Goal: Task Accomplishment & Management: Use online tool/utility

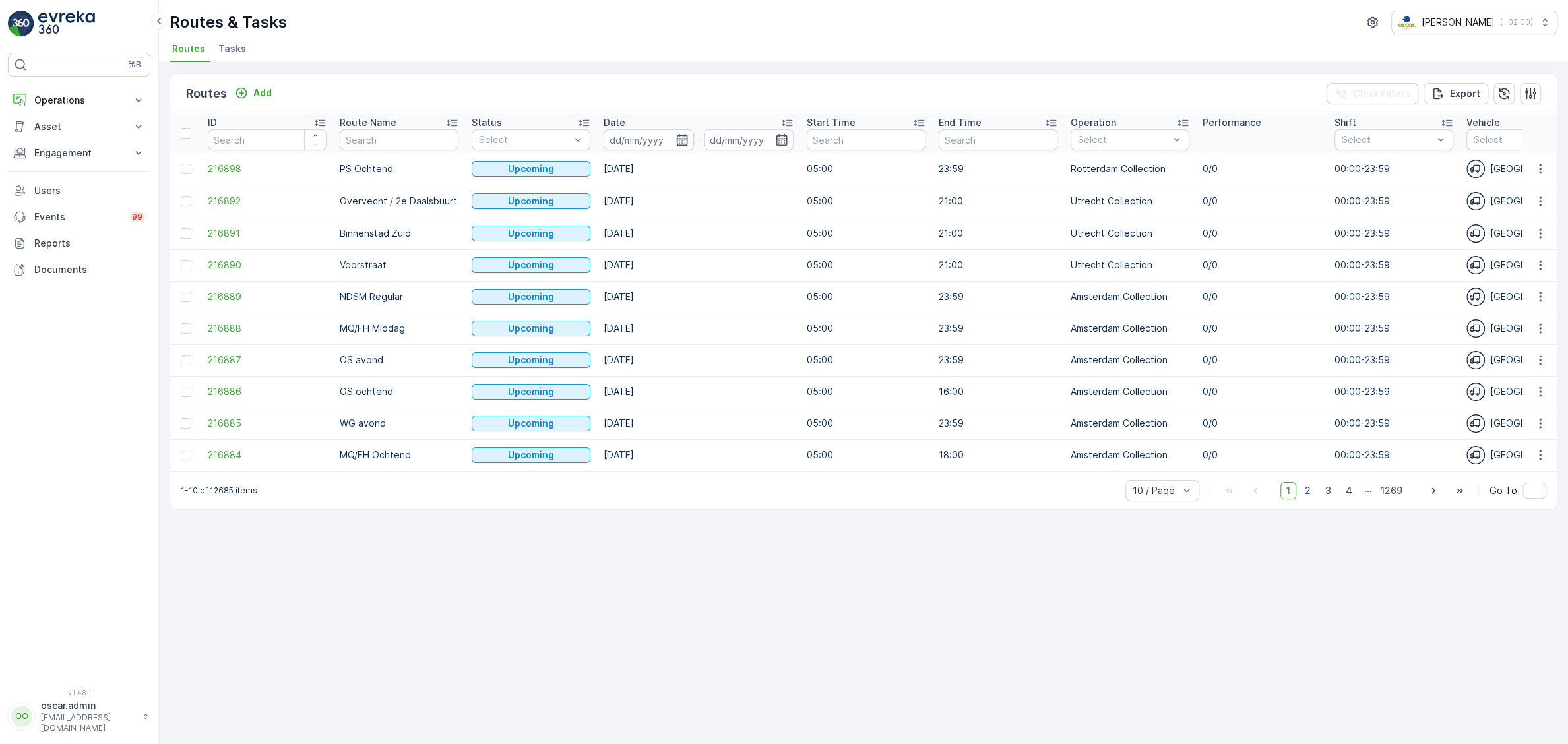
click at [222, 48] on span "Tasks" at bounding box center [232, 48] width 28 height 13
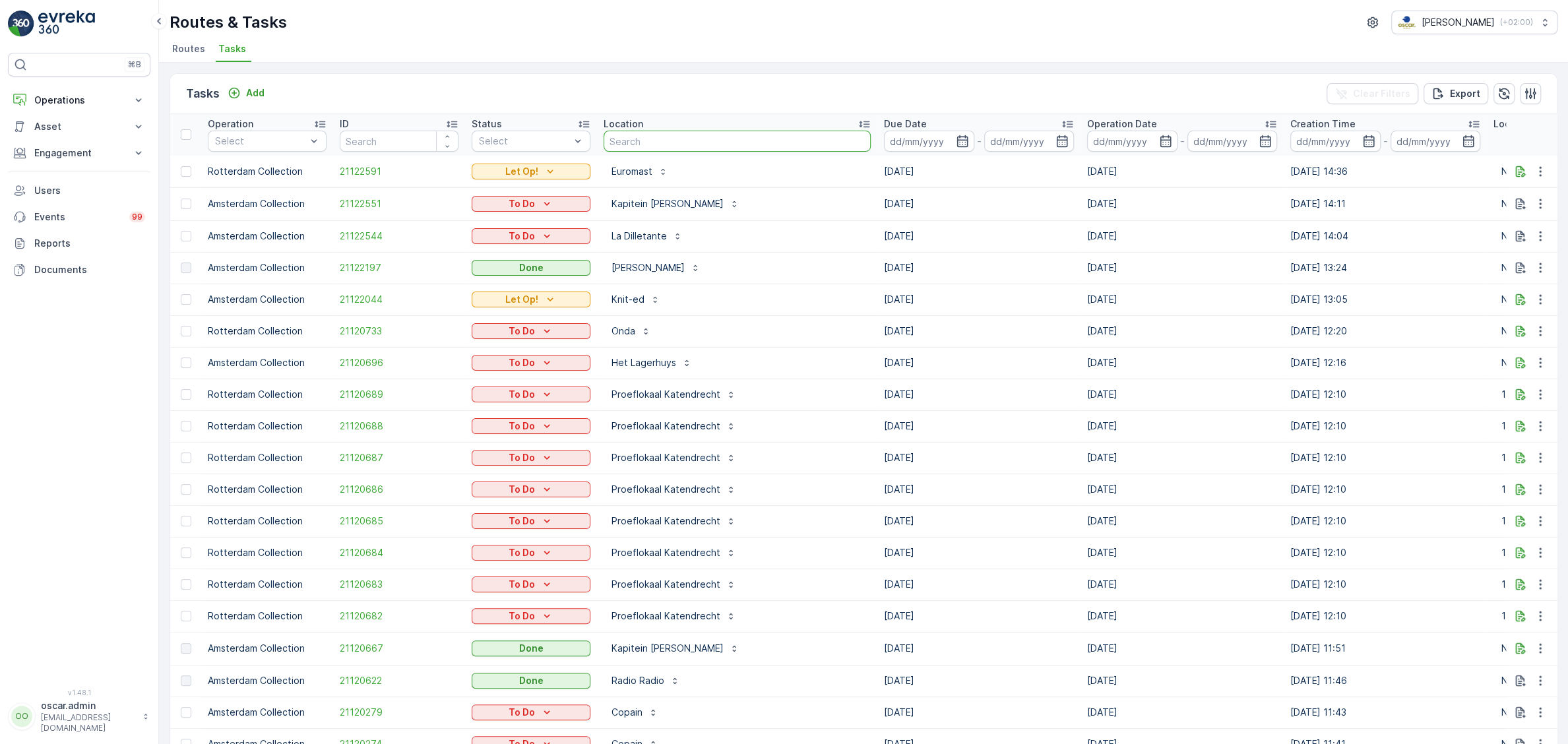
click at [687, 138] on input "text" at bounding box center [737, 140] width 267 height 21
type input "farm"
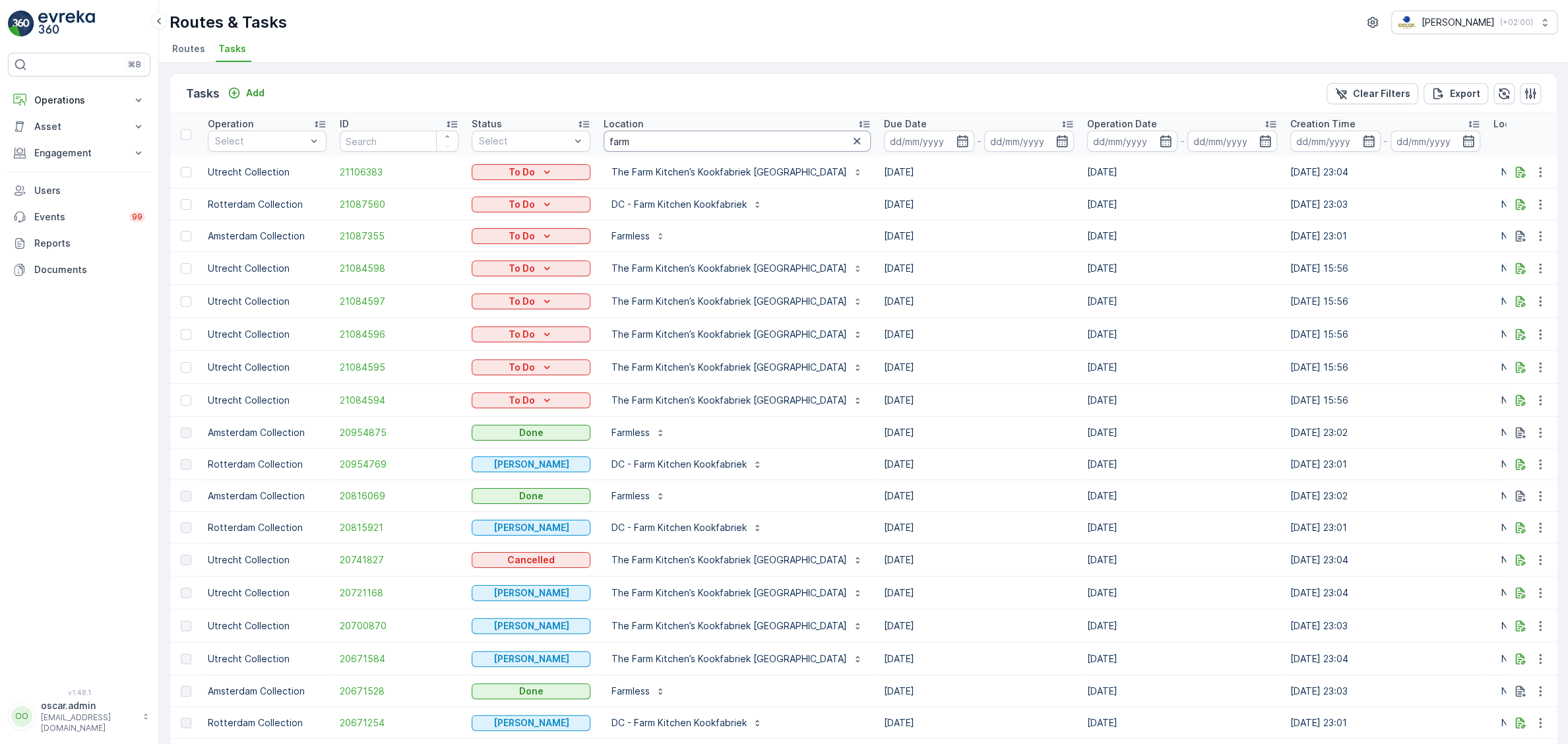
click at [651, 142] on input "farm" at bounding box center [737, 140] width 267 height 21
type input "farm kitch"
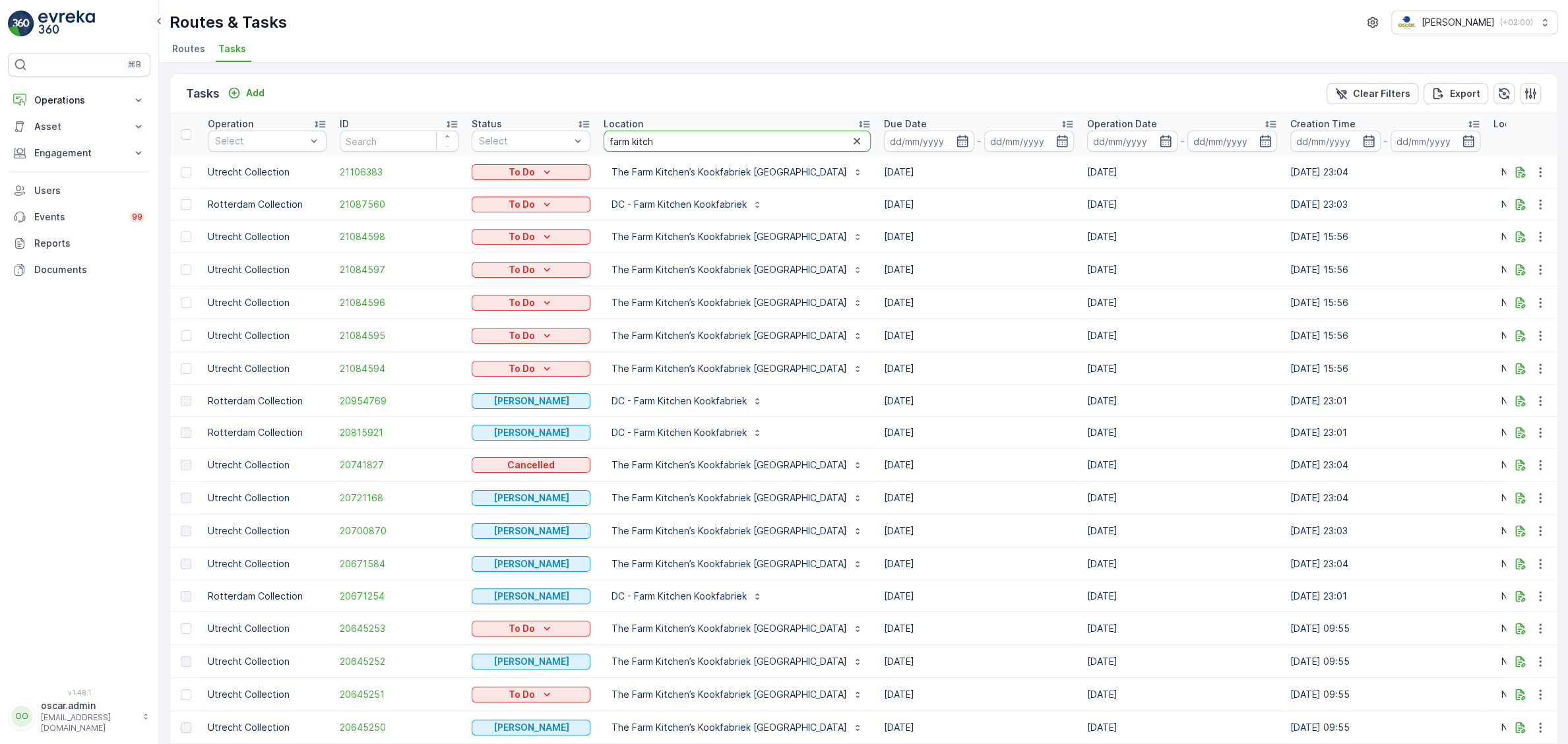
drag, startPoint x: 685, startPoint y: 141, endPoint x: 495, endPoint y: 142, distance: 190.0
click at [604, 142] on input "farm kitch" at bounding box center [737, 140] width 267 height 21
type input "[PERSON_NAME]"
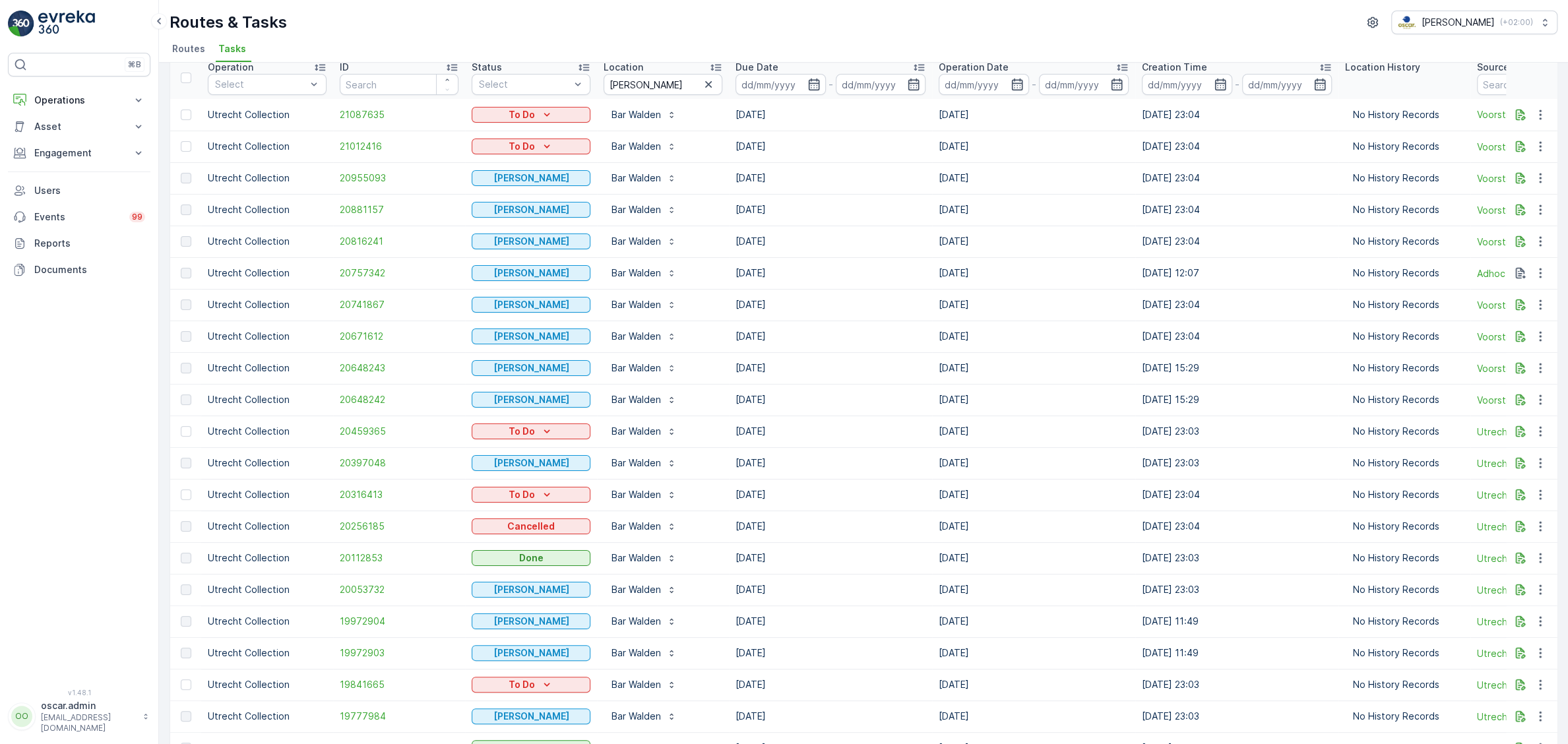
scroll to position [31, 0]
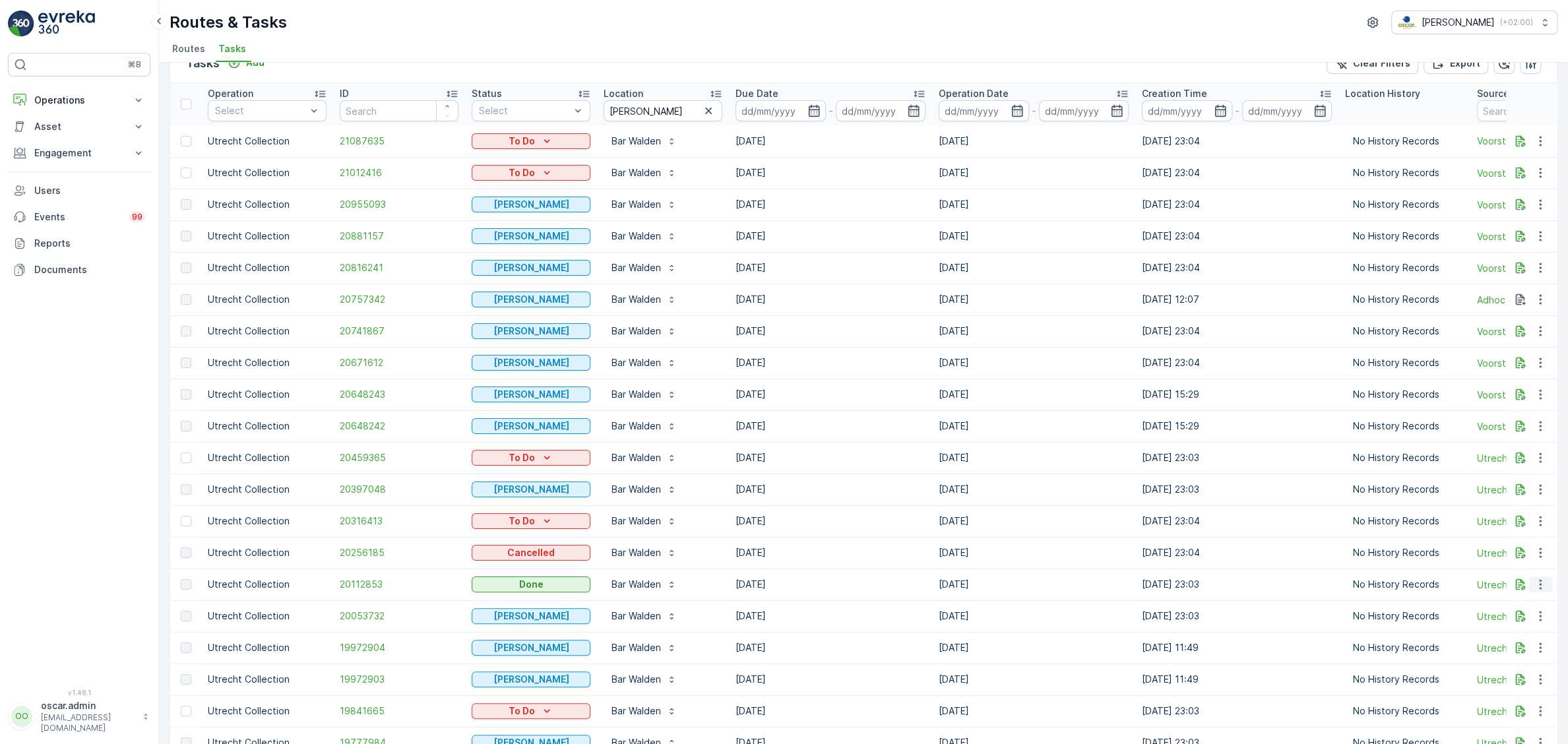
click at [1544, 584] on icon "button" at bounding box center [1539, 584] width 13 height 13
click at [1534, 600] on span "See More Details" at bounding box center [1525, 603] width 77 height 13
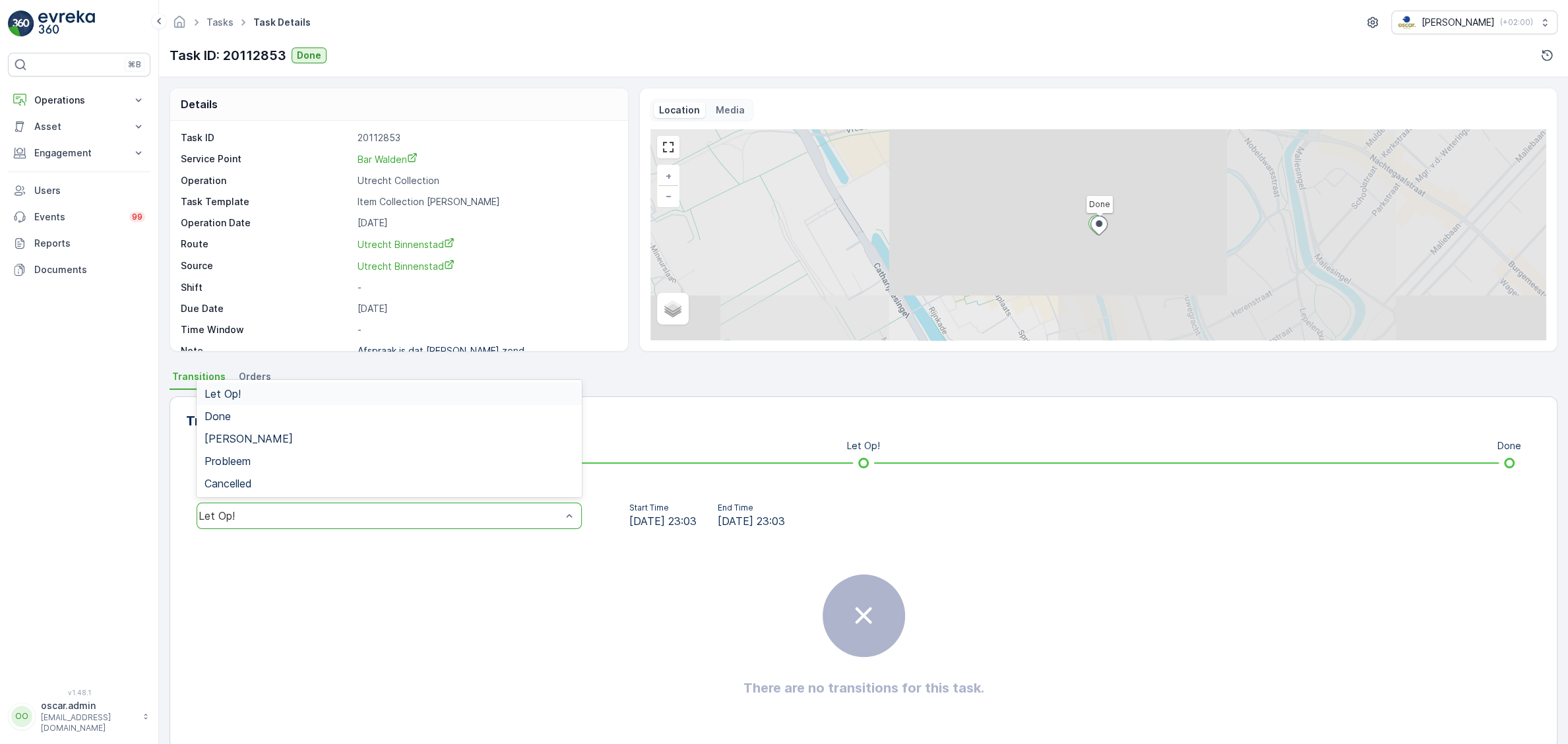
click at [347, 510] on div "Let Op!" at bounding box center [380, 516] width 363 height 12
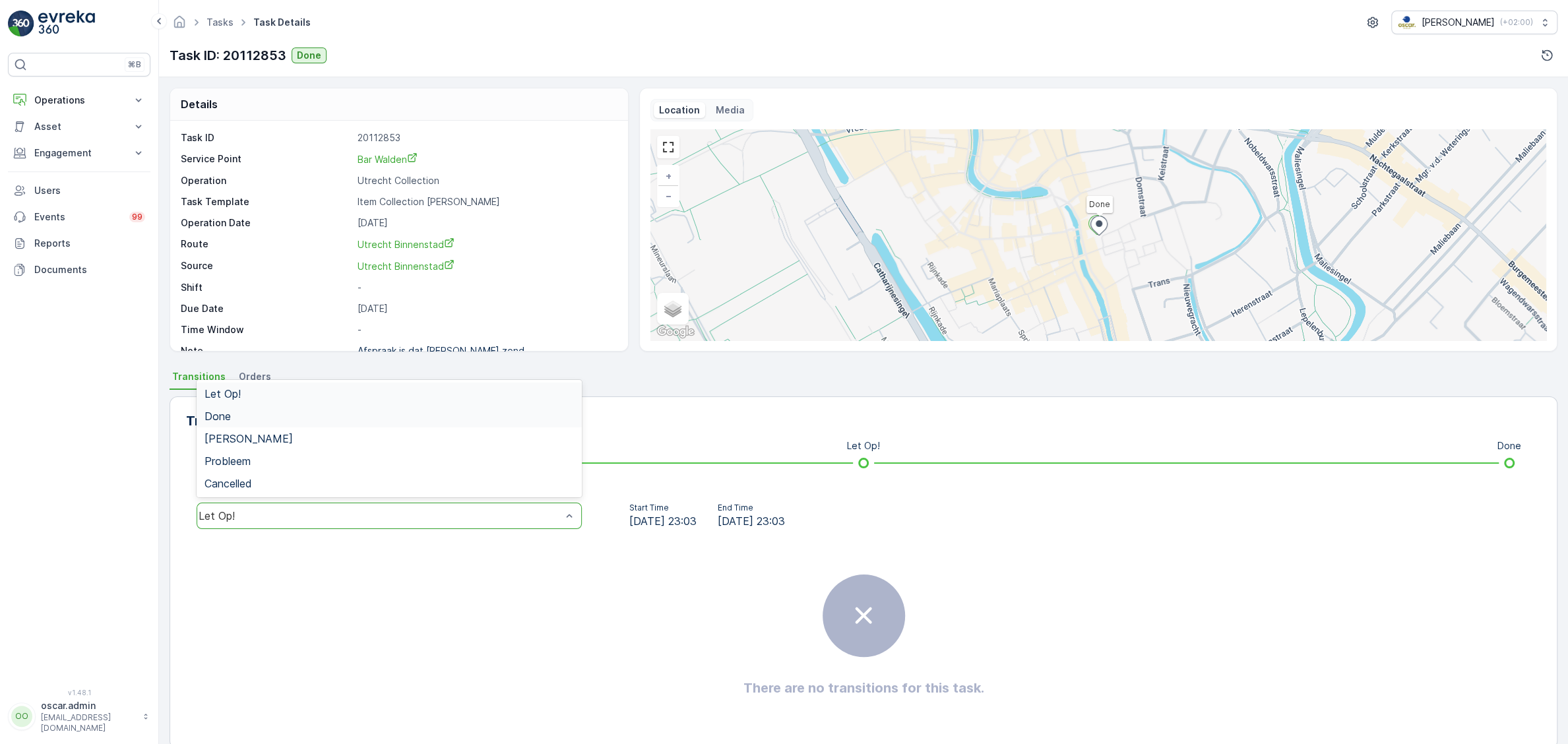
click at [229, 417] on span "Done" at bounding box center [217, 416] width 27 height 12
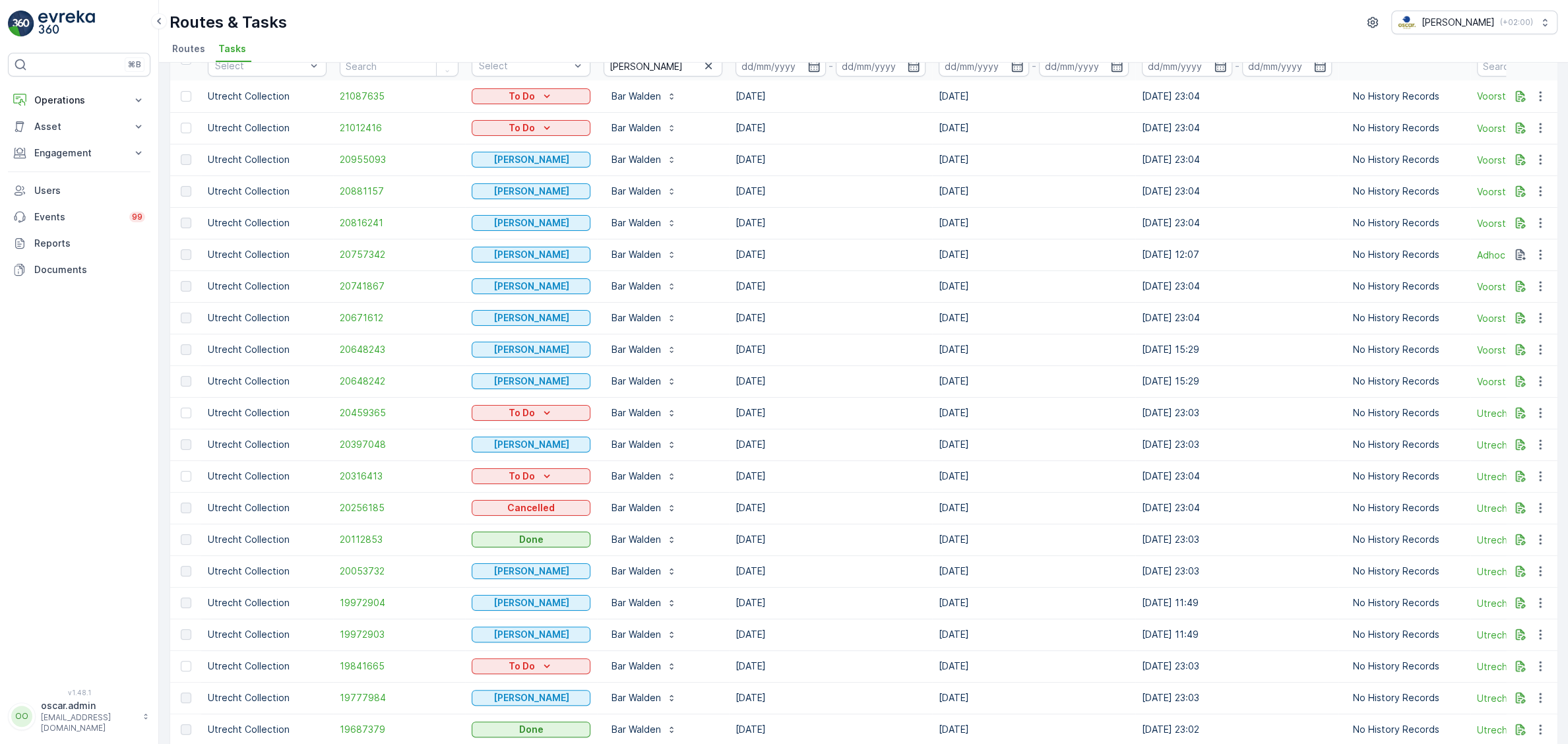
scroll to position [74, 0]
click at [673, 65] on input "[PERSON_NAME]" at bounding box center [663, 66] width 118 height 21
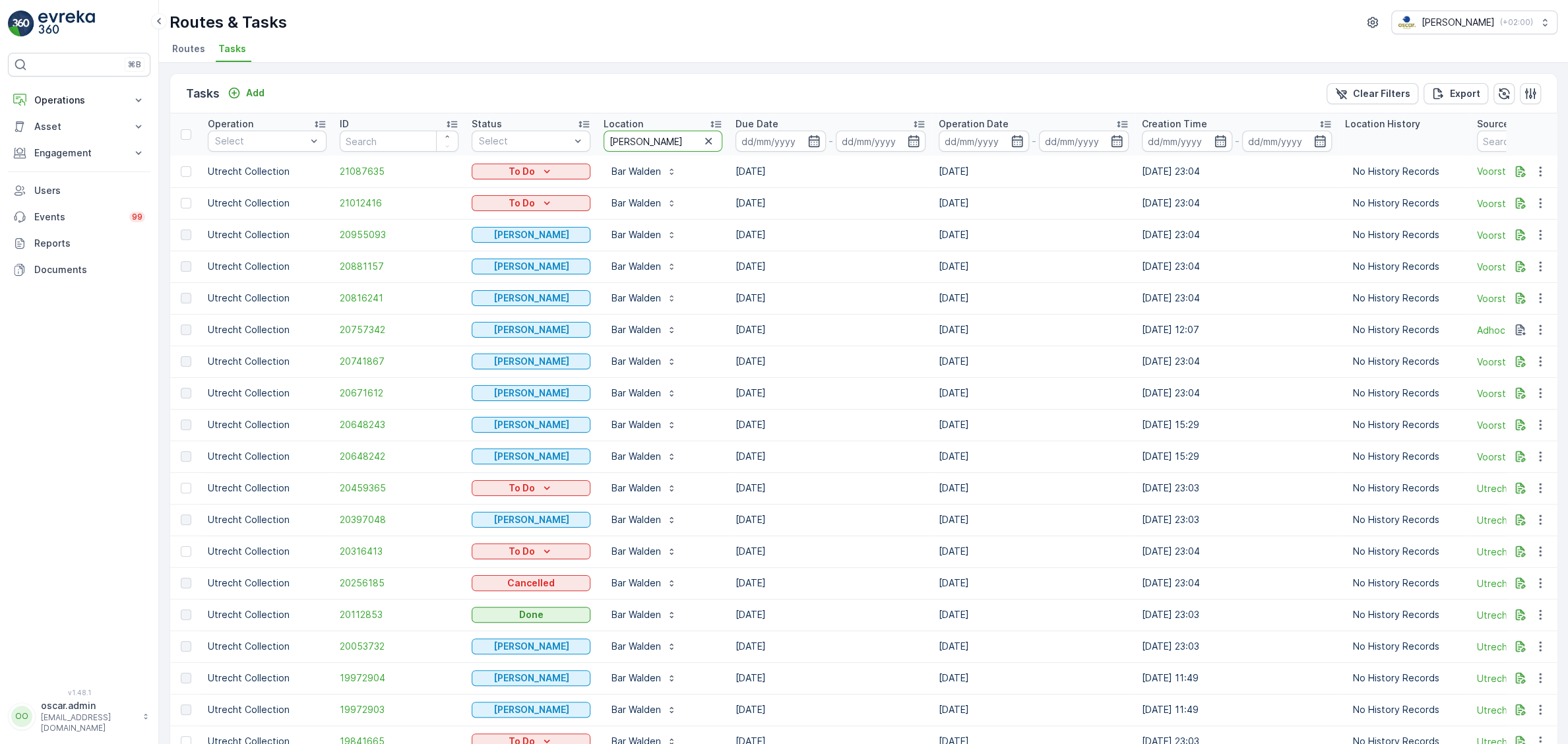
drag, startPoint x: 684, startPoint y: 144, endPoint x: 541, endPoint y: 141, distance: 143.0
click at [604, 141] on input "[PERSON_NAME]" at bounding box center [663, 140] width 118 height 21
type input "broei"
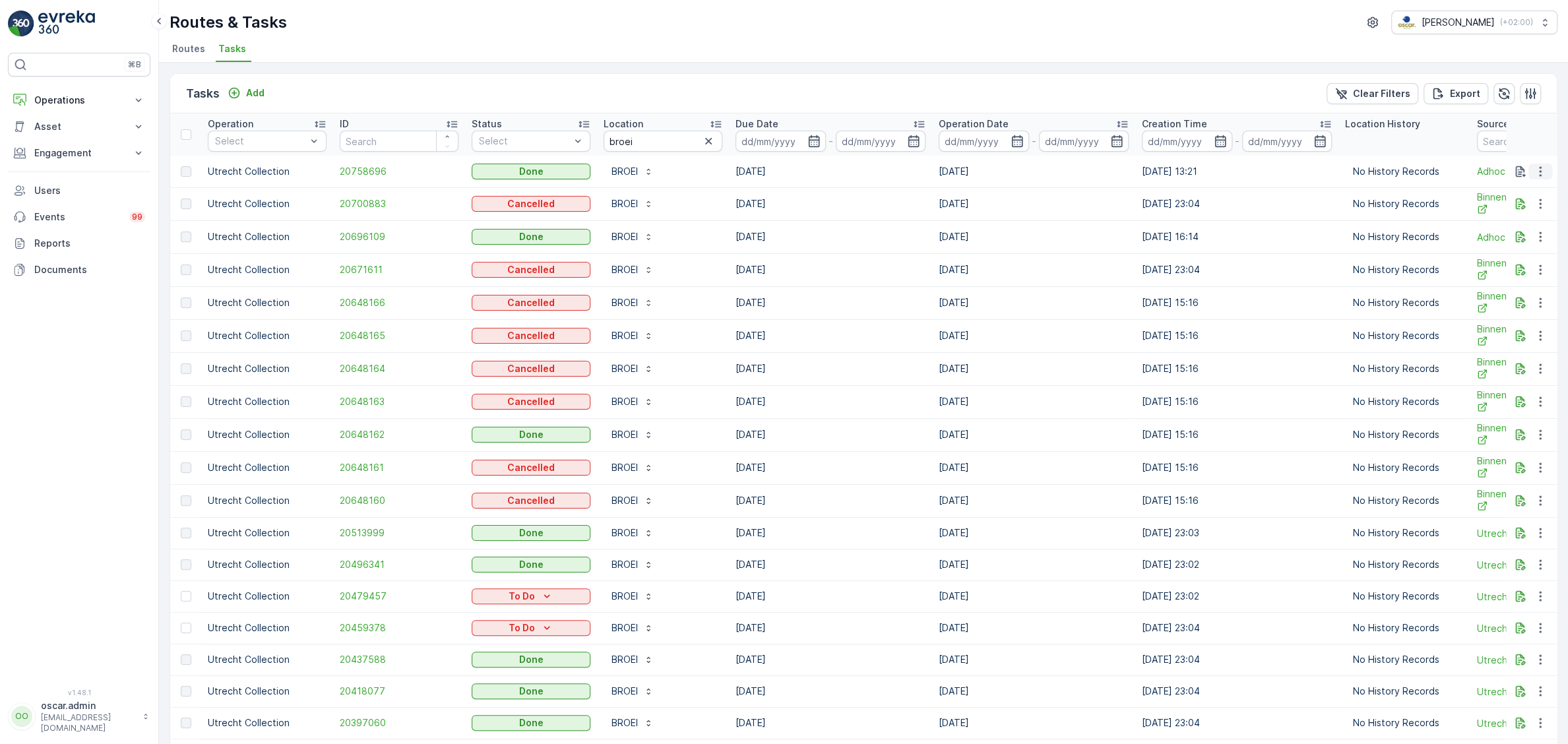
click at [1543, 170] on icon "button" at bounding box center [1539, 171] width 13 height 13
click at [1499, 190] on span "See More Details" at bounding box center [1525, 189] width 77 height 13
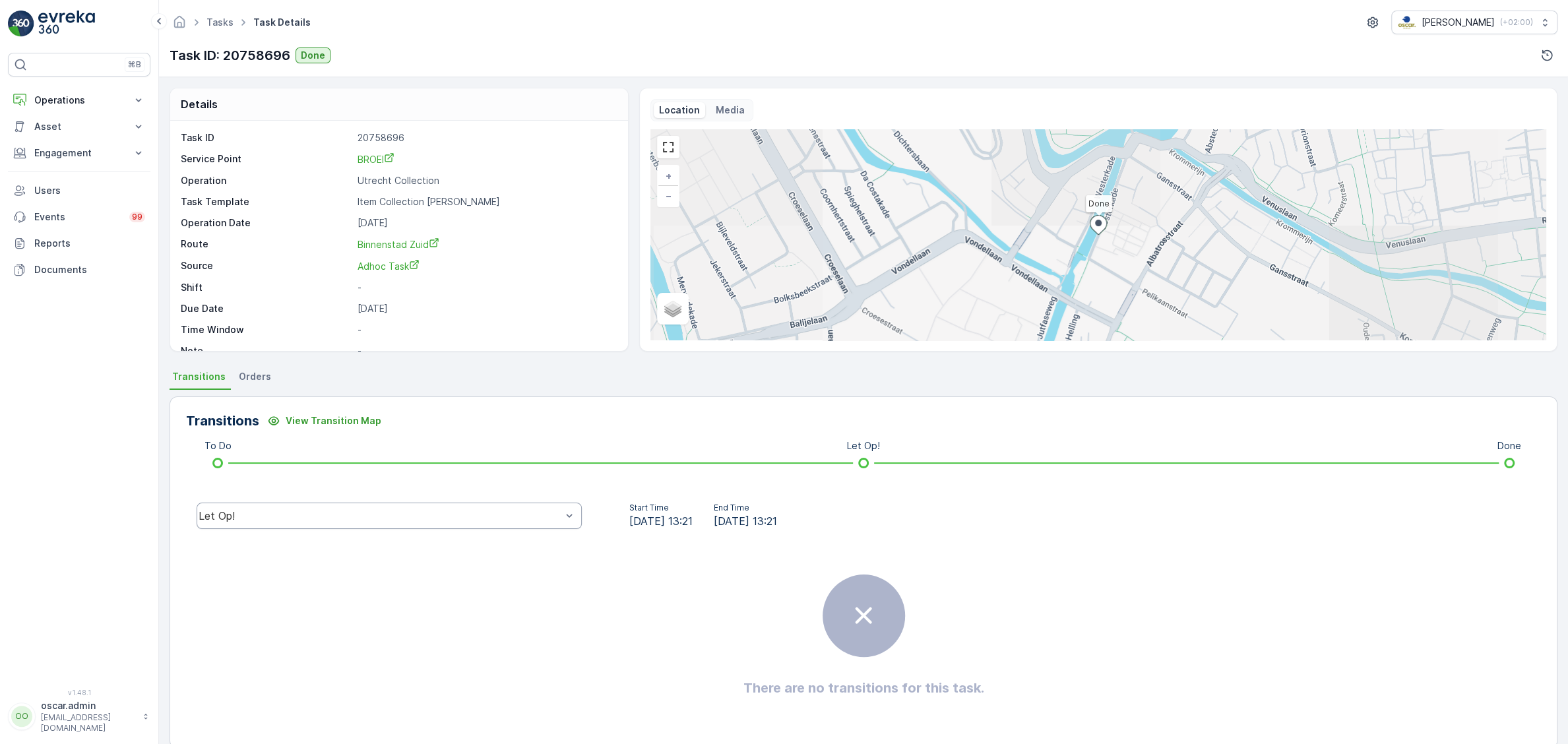
click at [480, 516] on div "Let Op!" at bounding box center [380, 516] width 363 height 12
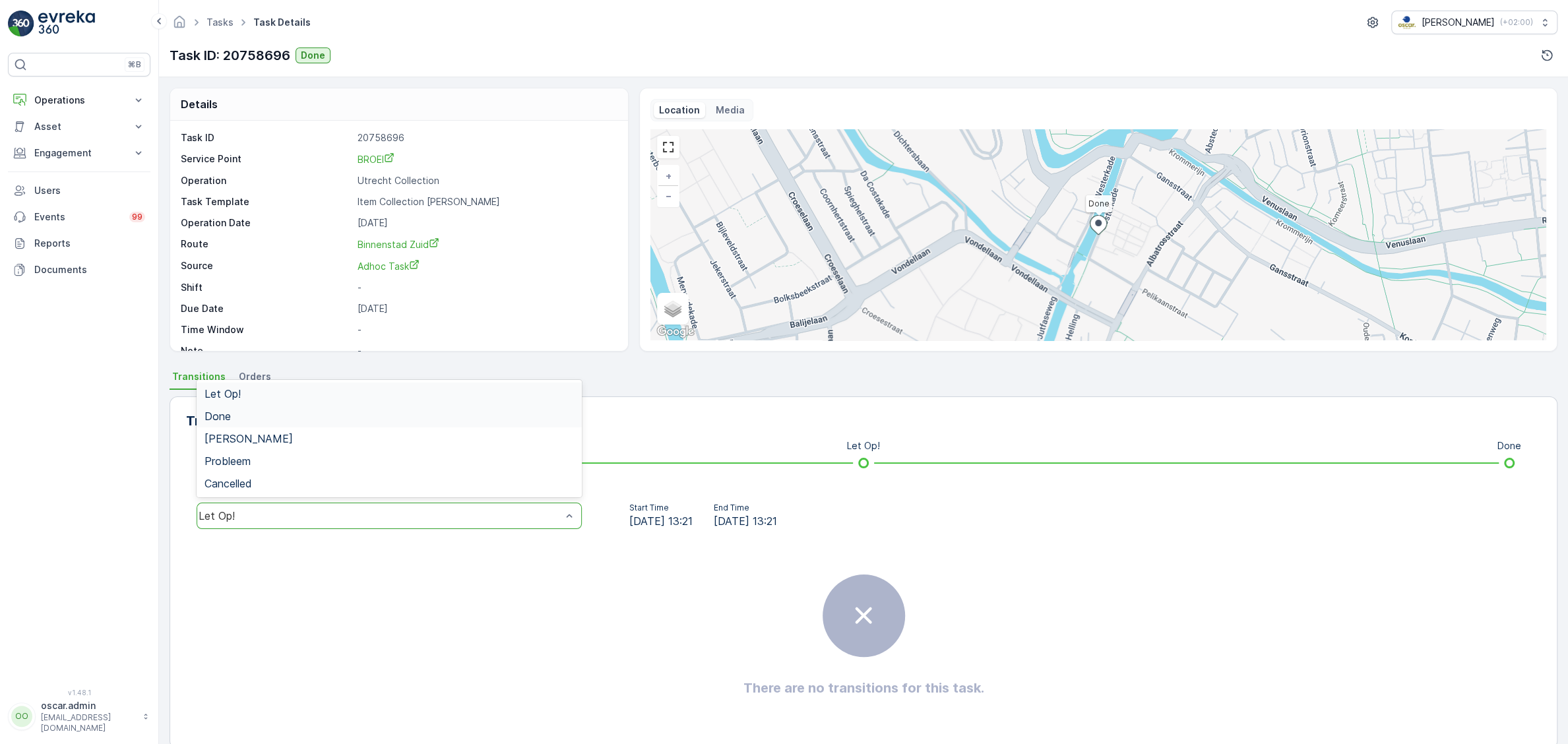
click at [236, 416] on div "Done" at bounding box center [389, 416] width 369 height 12
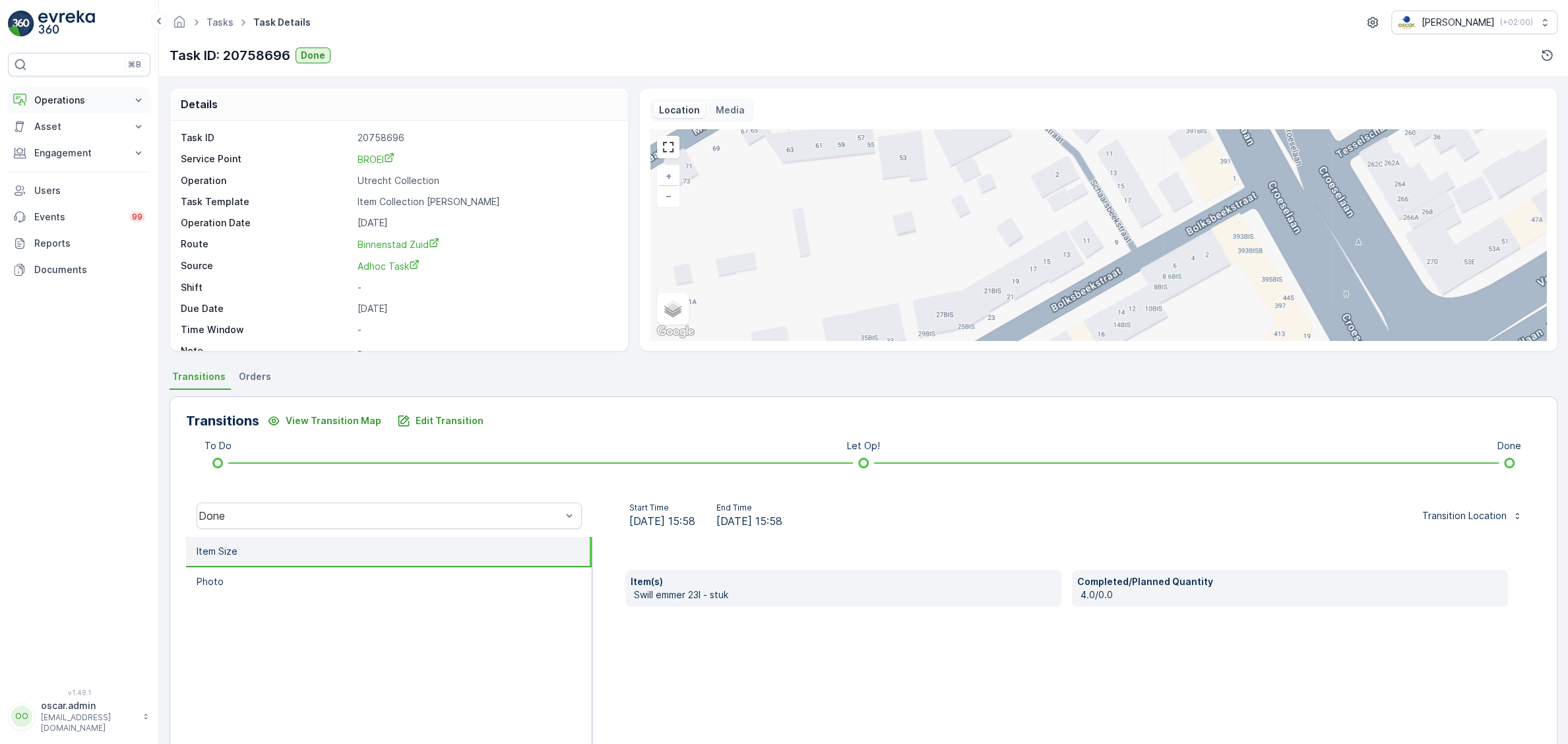
click at [68, 100] on p "Operations" at bounding box center [79, 100] width 90 height 13
click at [91, 162] on p "Routes & Tasks" at bounding box center [67, 159] width 68 height 13
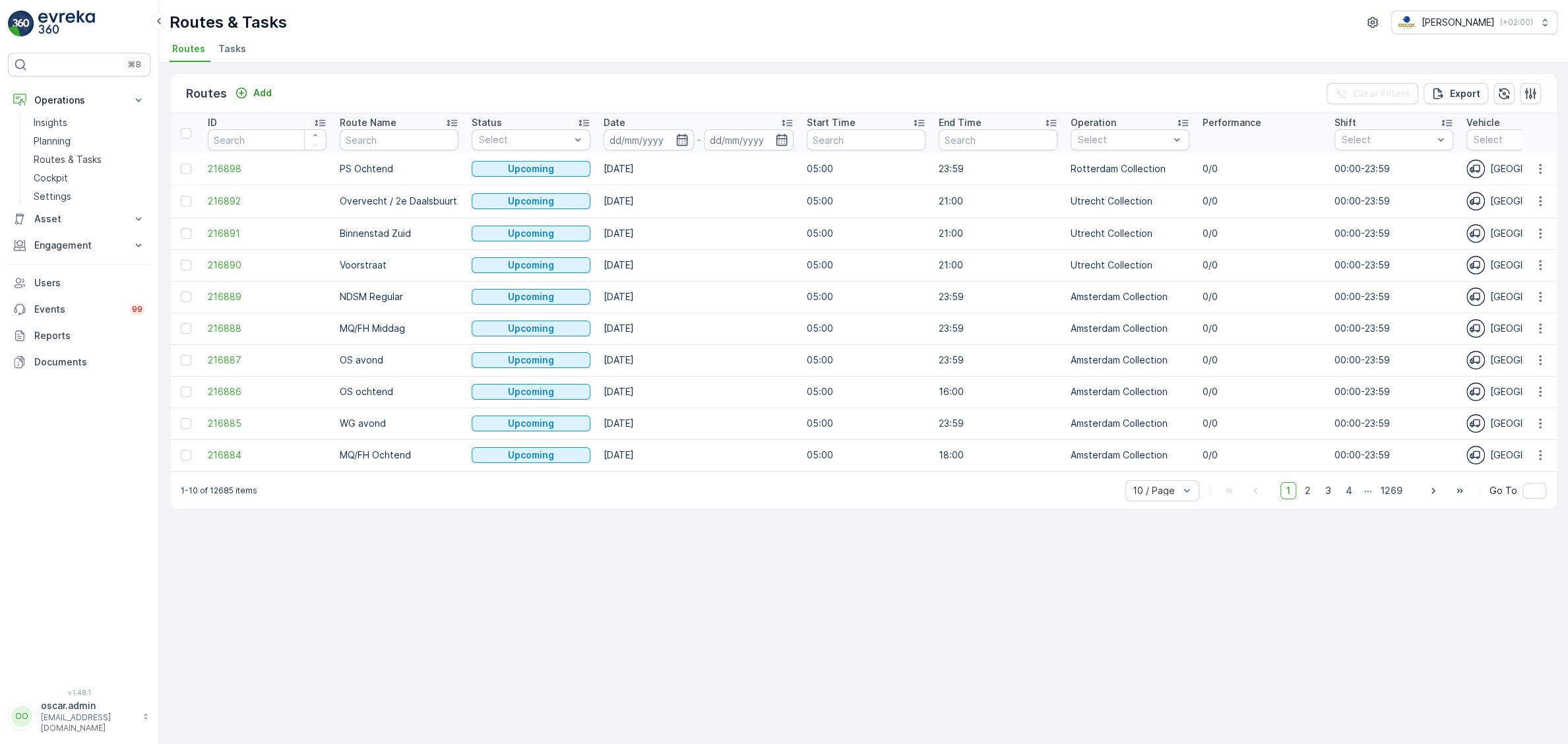
click at [226, 50] on span "Tasks" at bounding box center [232, 48] width 28 height 13
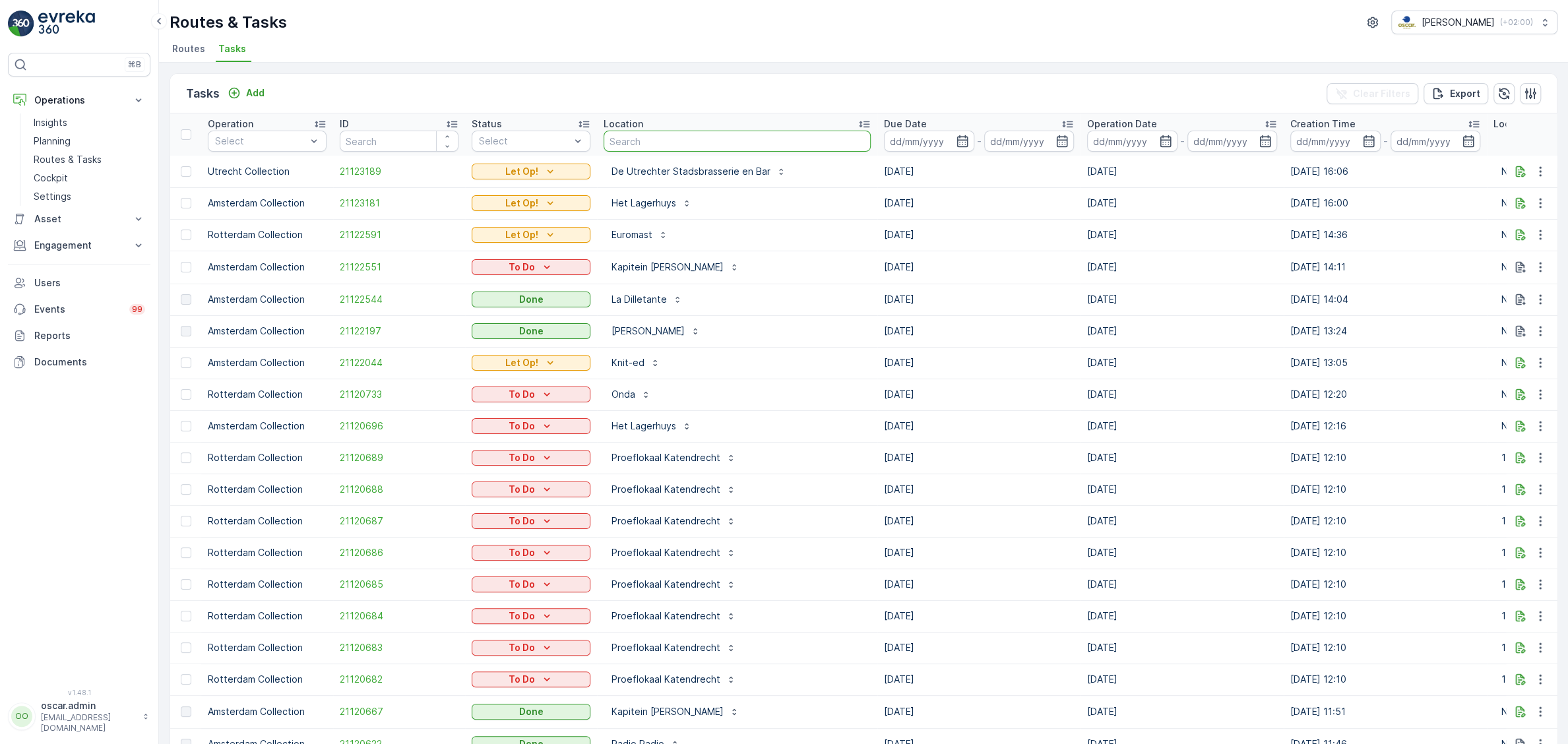
click at [686, 140] on input "text" at bounding box center [737, 140] width 267 height 21
type input "floris"
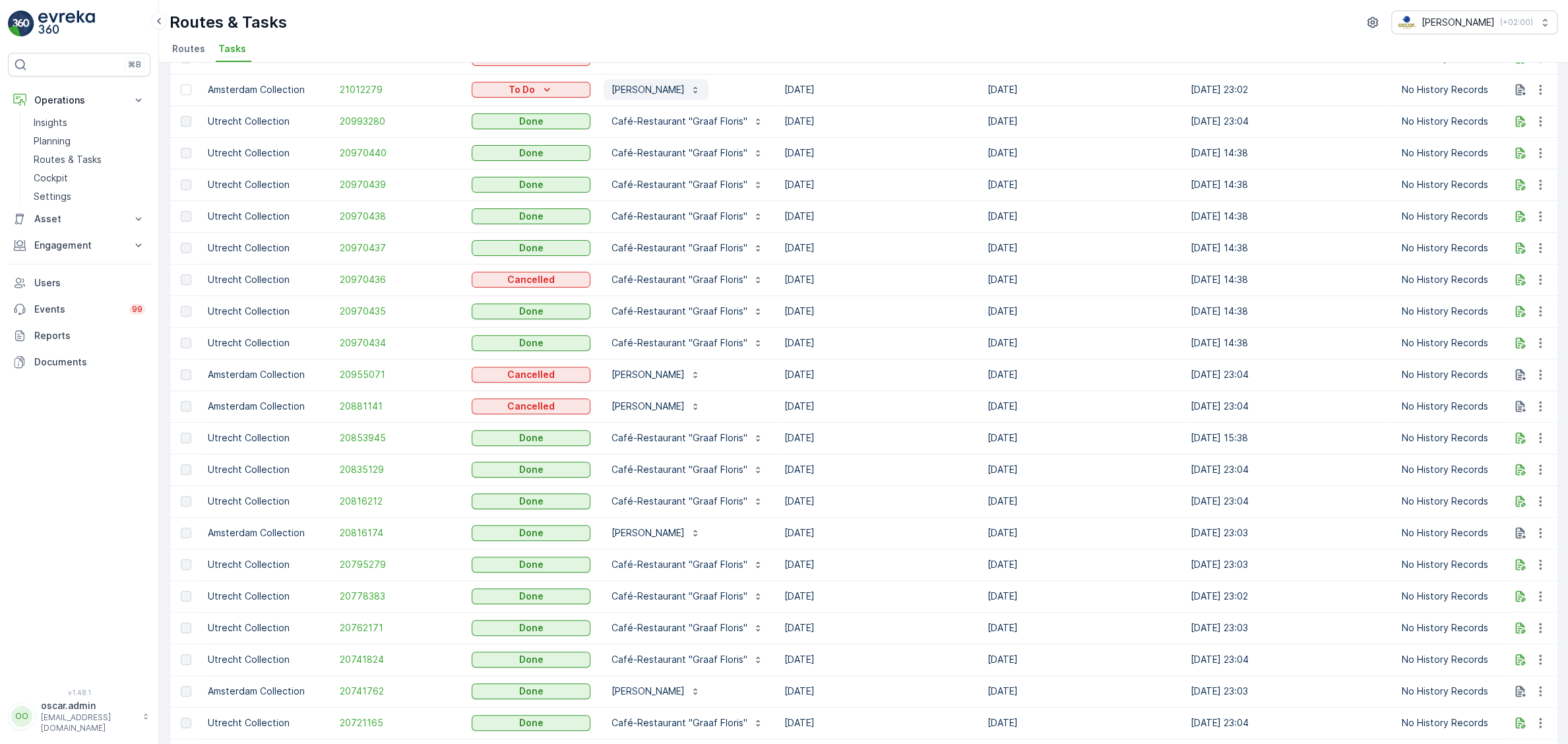
scroll to position [399, 0]
click at [1519, 339] on icon "button" at bounding box center [1520, 341] width 13 height 13
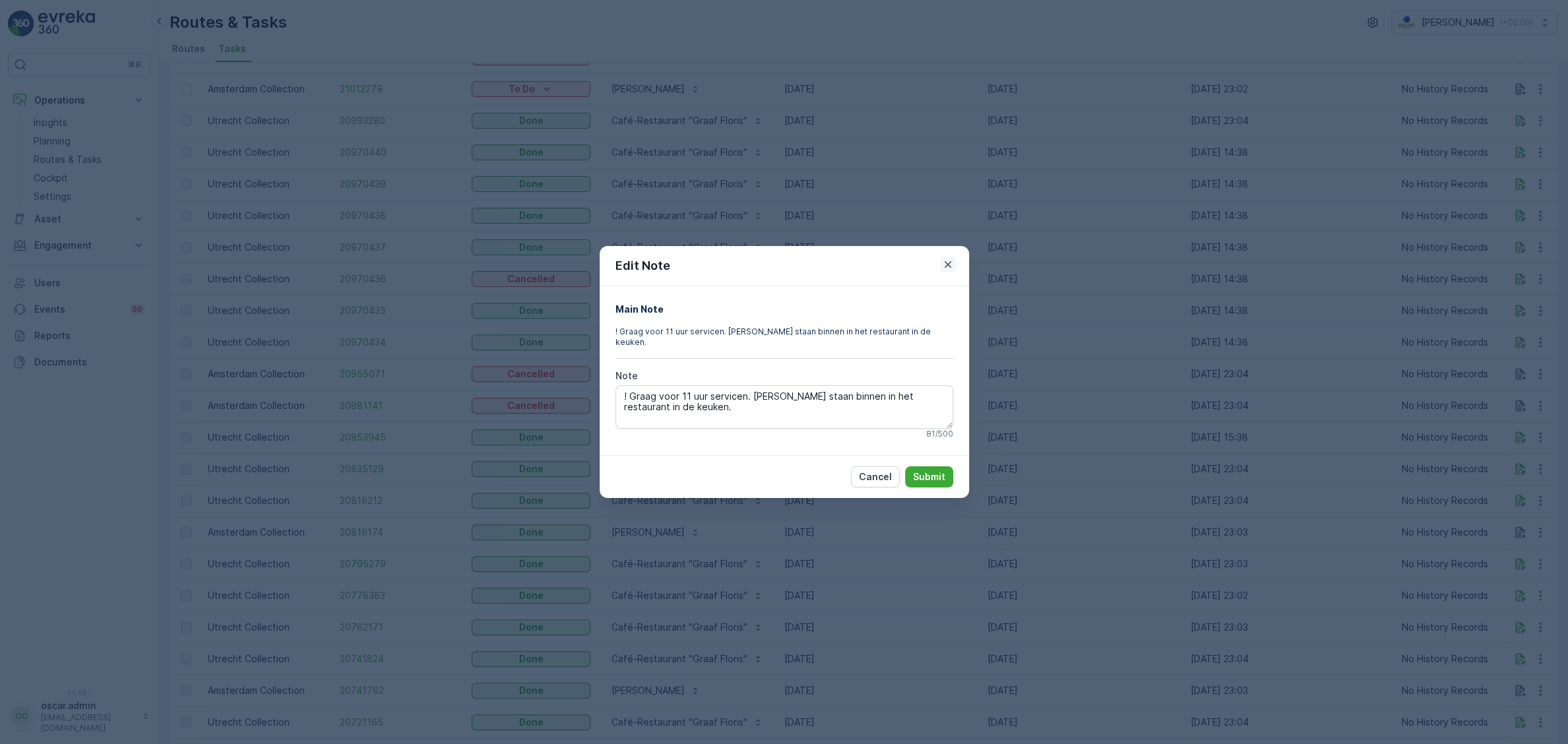
click at [953, 268] on icon "button" at bounding box center [947, 263] width 13 height 13
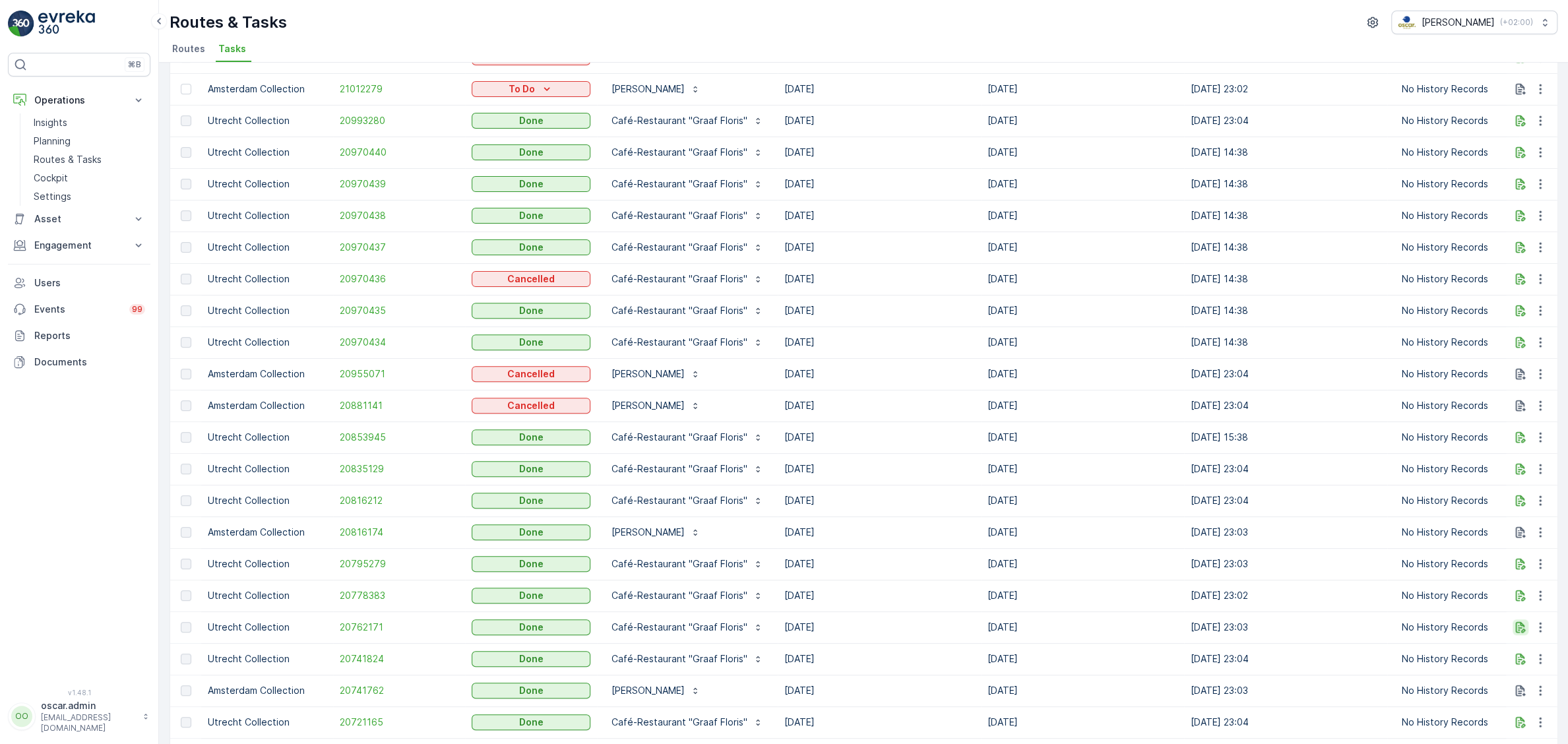
click at [1515, 625] on icon "button" at bounding box center [1520, 627] width 13 height 13
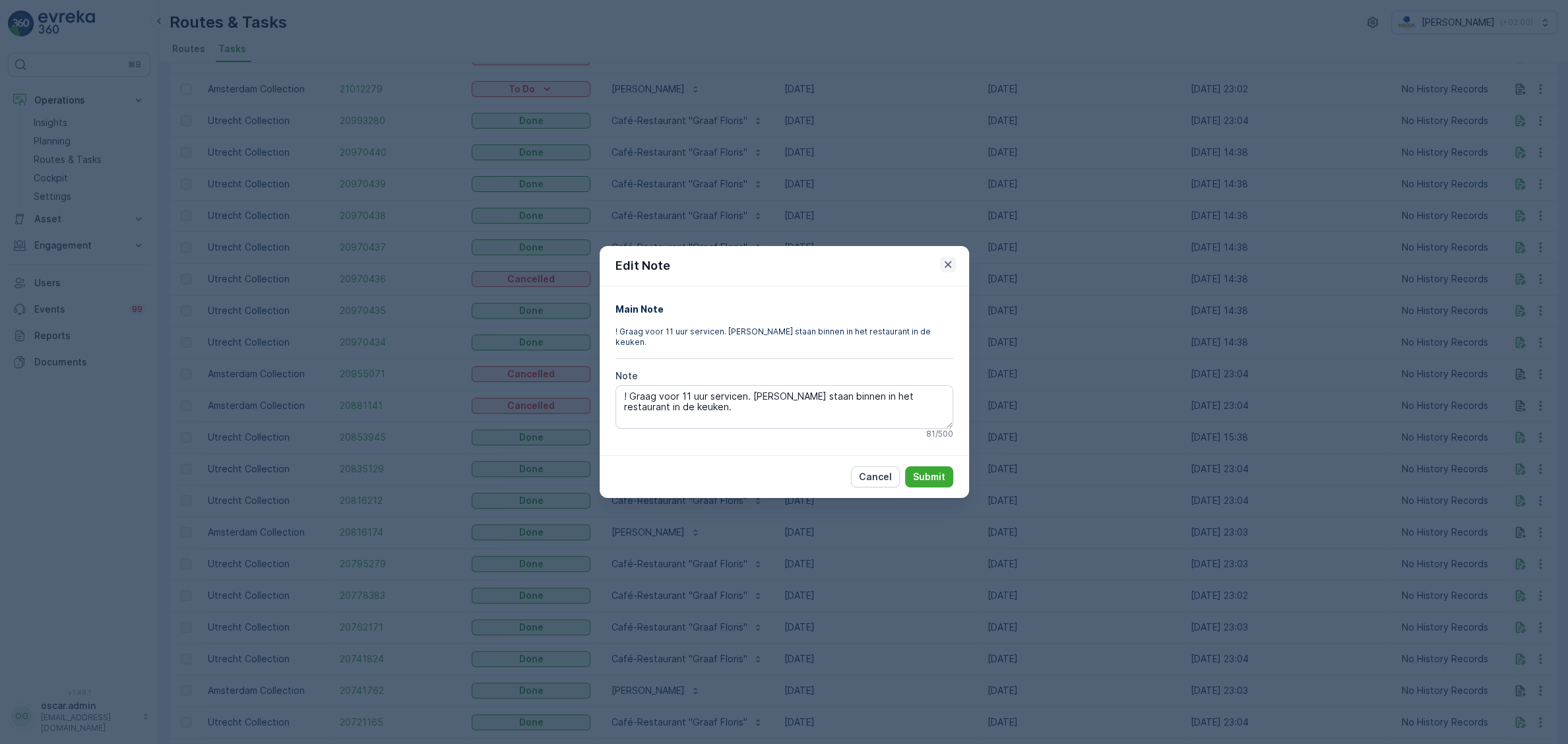
click at [949, 267] on icon "button" at bounding box center [947, 264] width 7 height 7
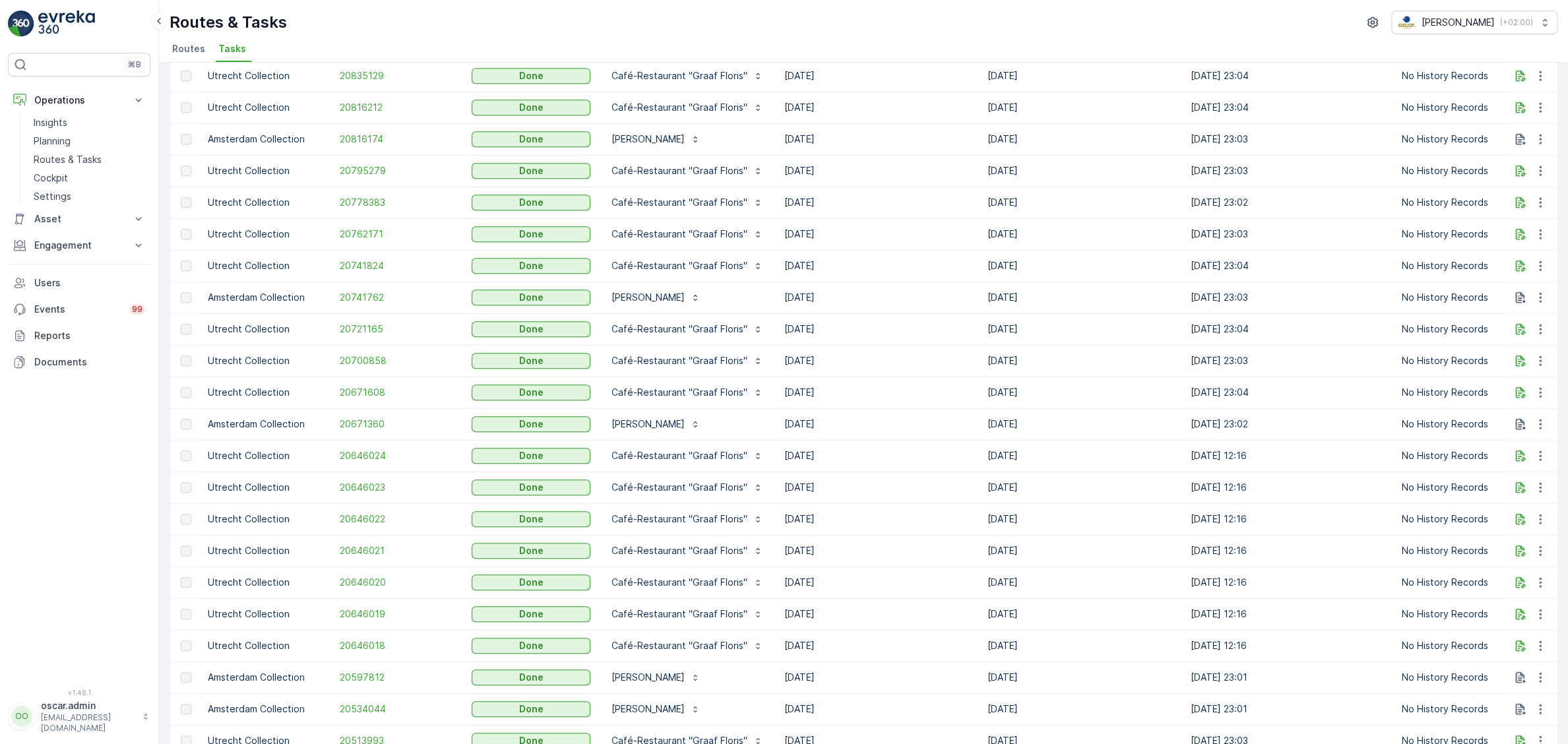
scroll to position [794, 0]
click at [1518, 548] on icon "button" at bounding box center [1520, 548] width 13 height 13
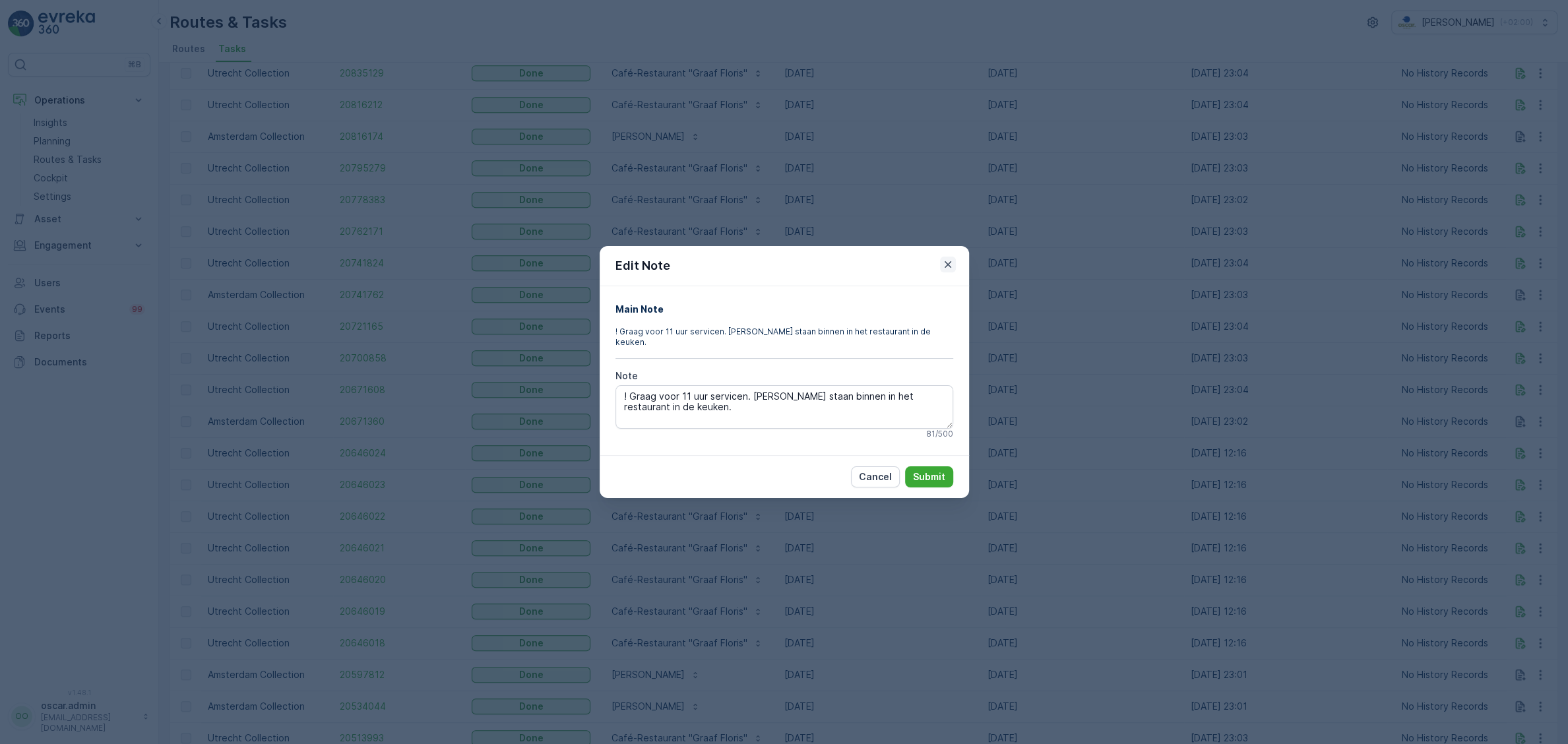
click at [944, 271] on icon "button" at bounding box center [947, 263] width 13 height 13
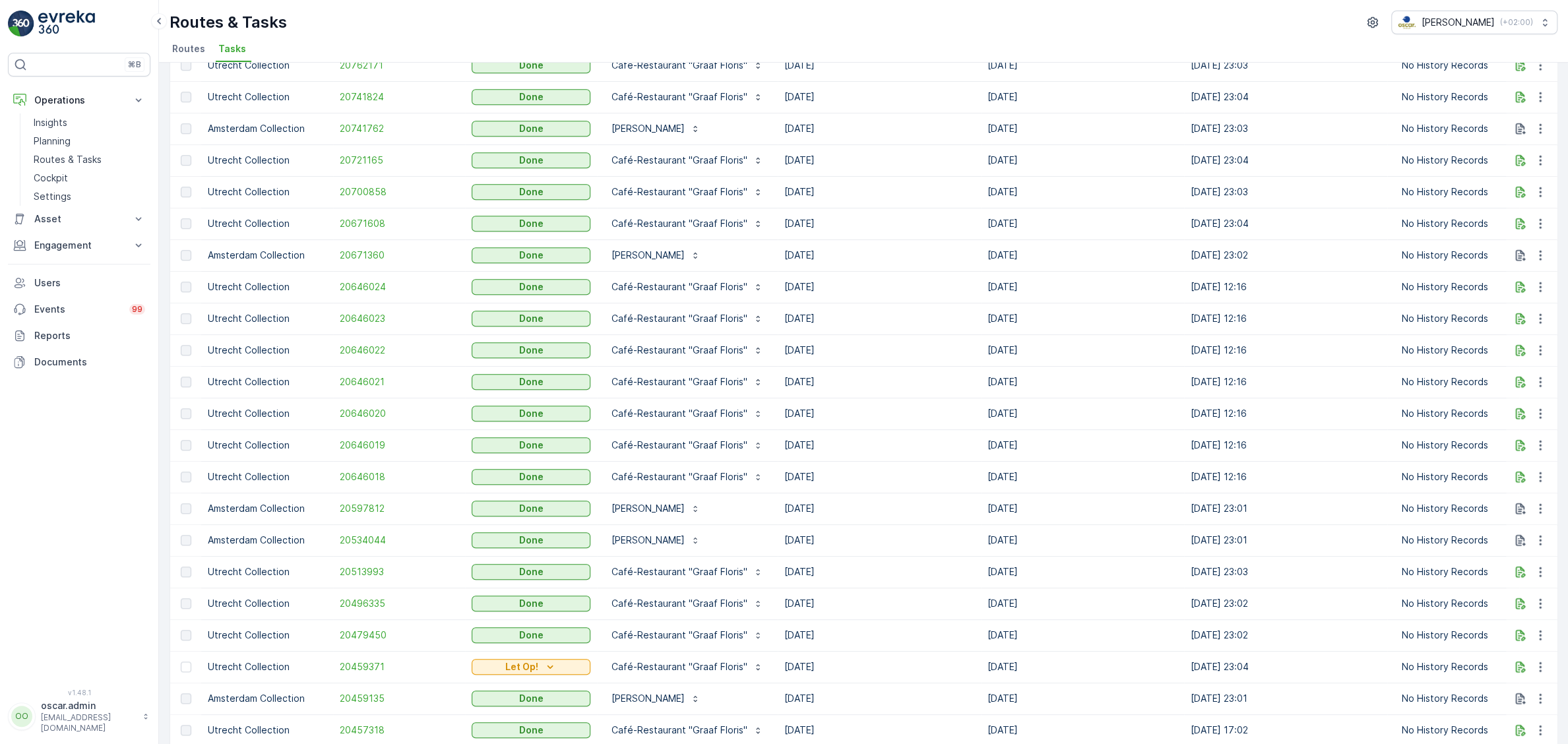
scroll to position [1043, 0]
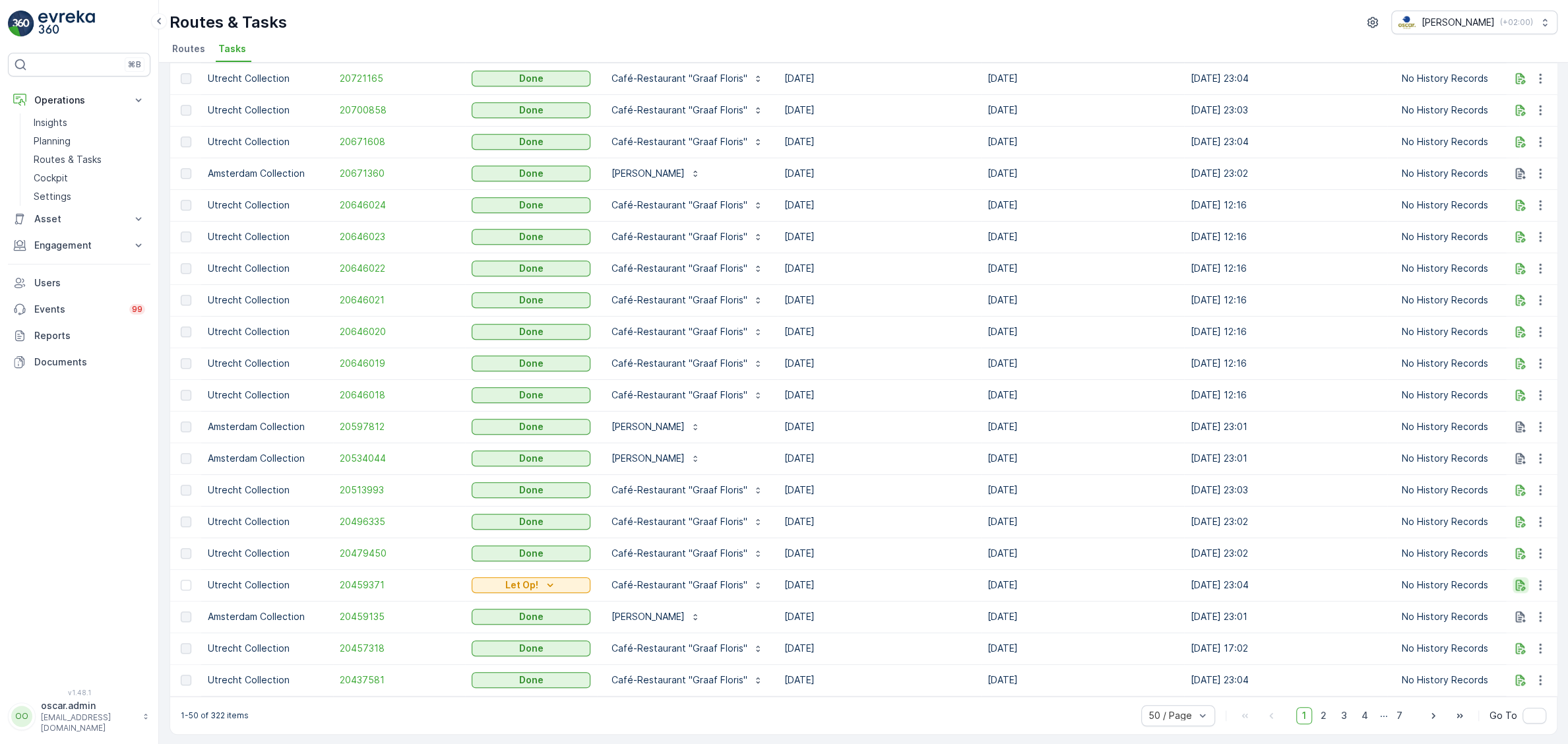
click at [1523, 585] on icon "button" at bounding box center [1520, 584] width 13 height 13
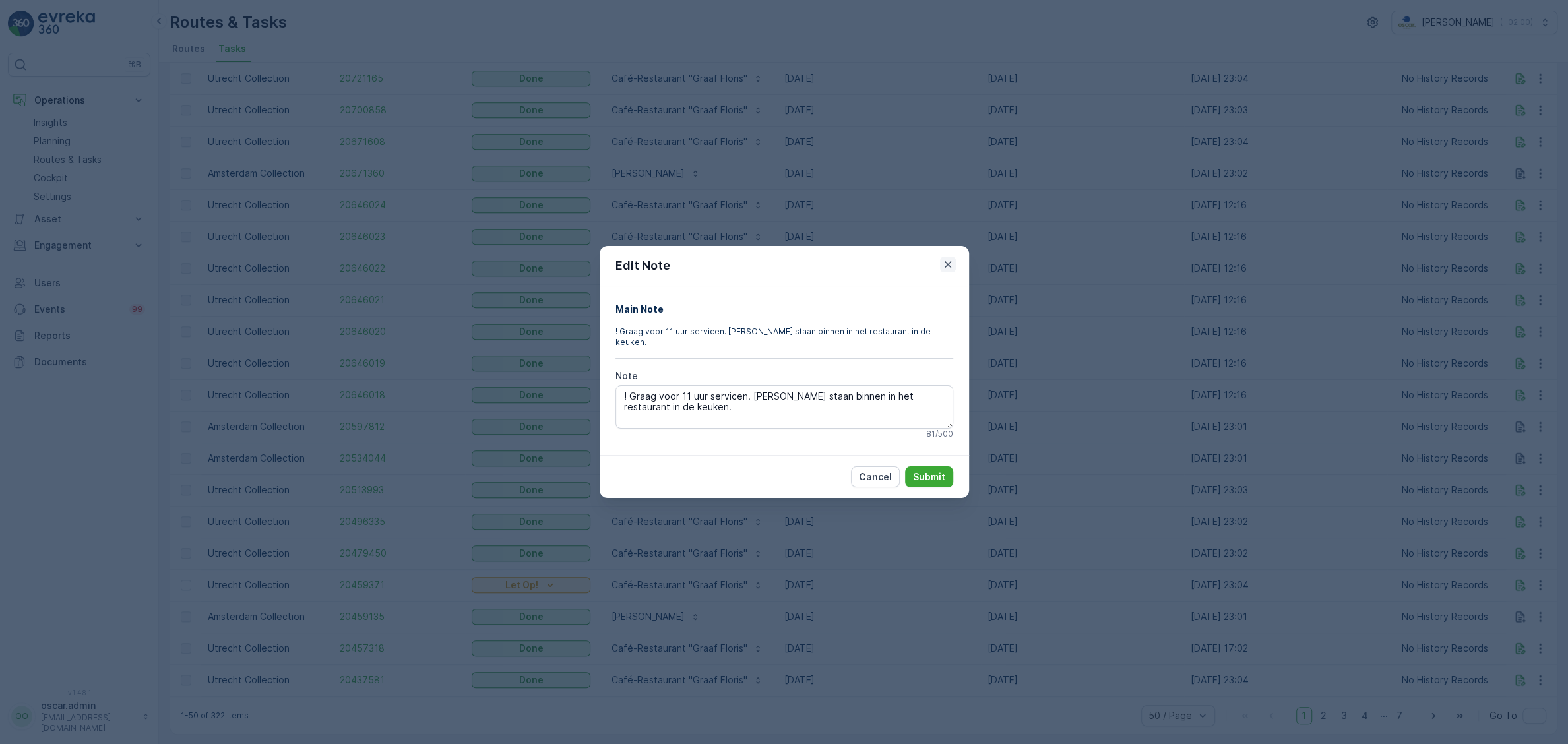
click at [942, 263] on icon "button" at bounding box center [947, 263] width 13 height 13
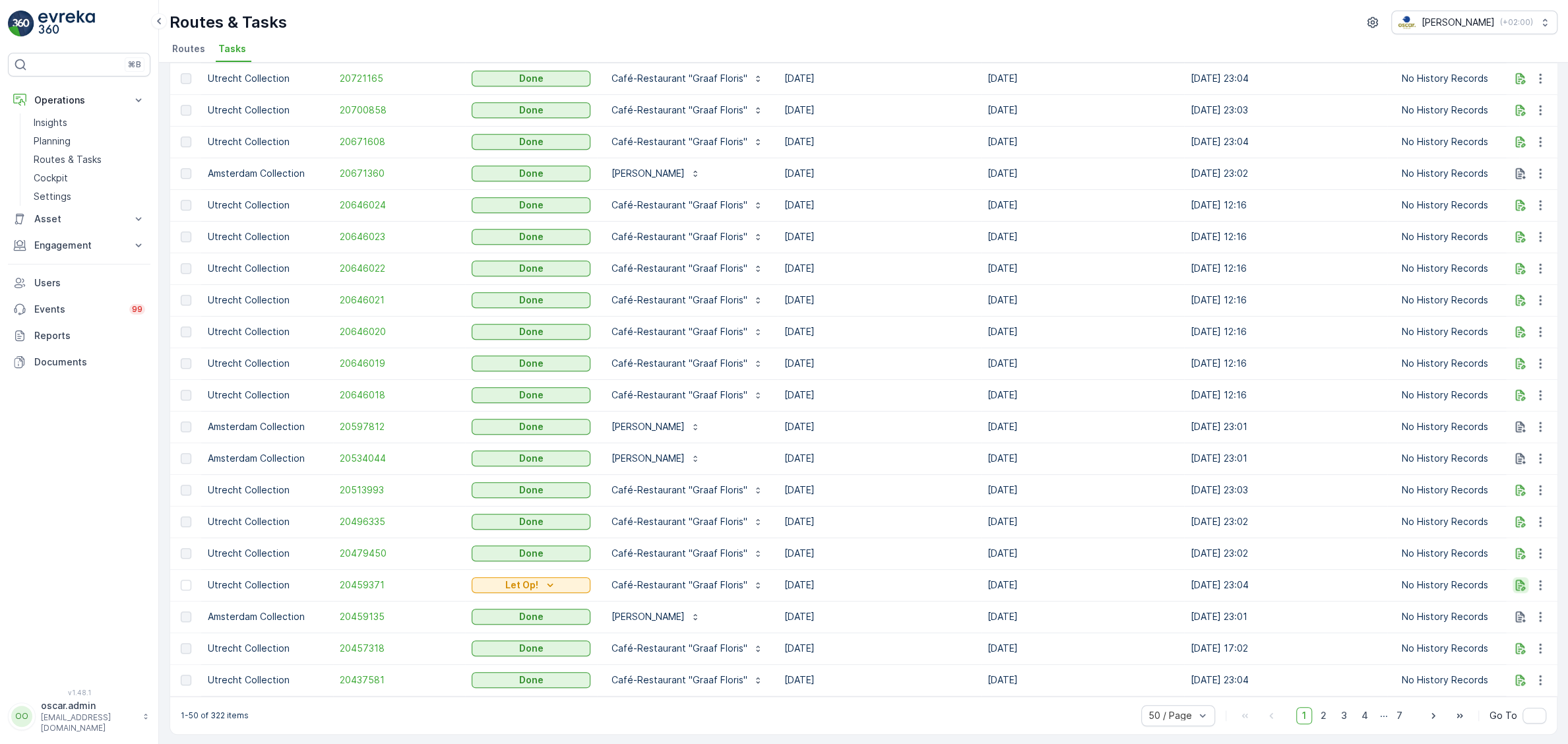
click at [1521, 582] on icon "button" at bounding box center [1520, 584] width 13 height 13
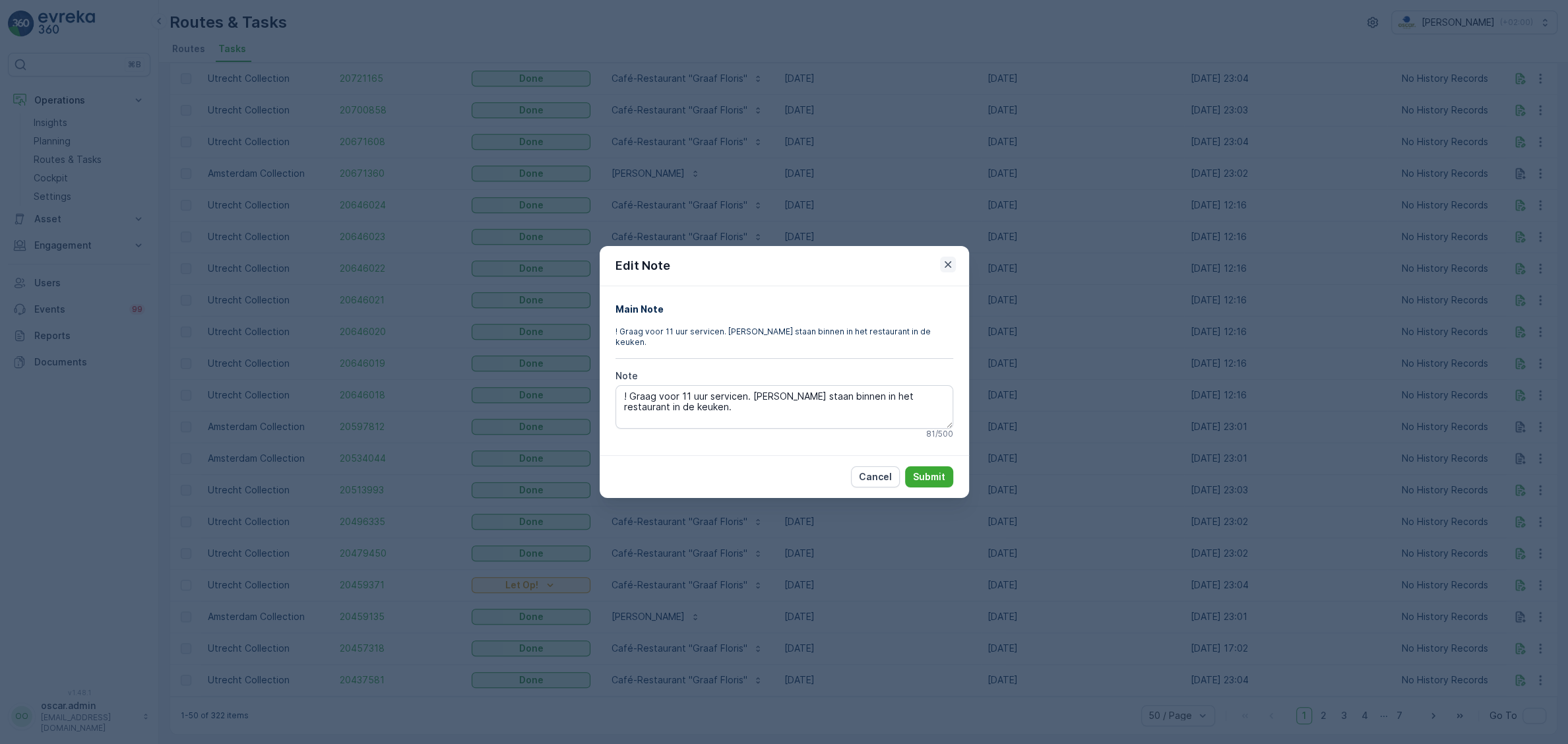
click at [945, 271] on icon "button" at bounding box center [947, 263] width 13 height 13
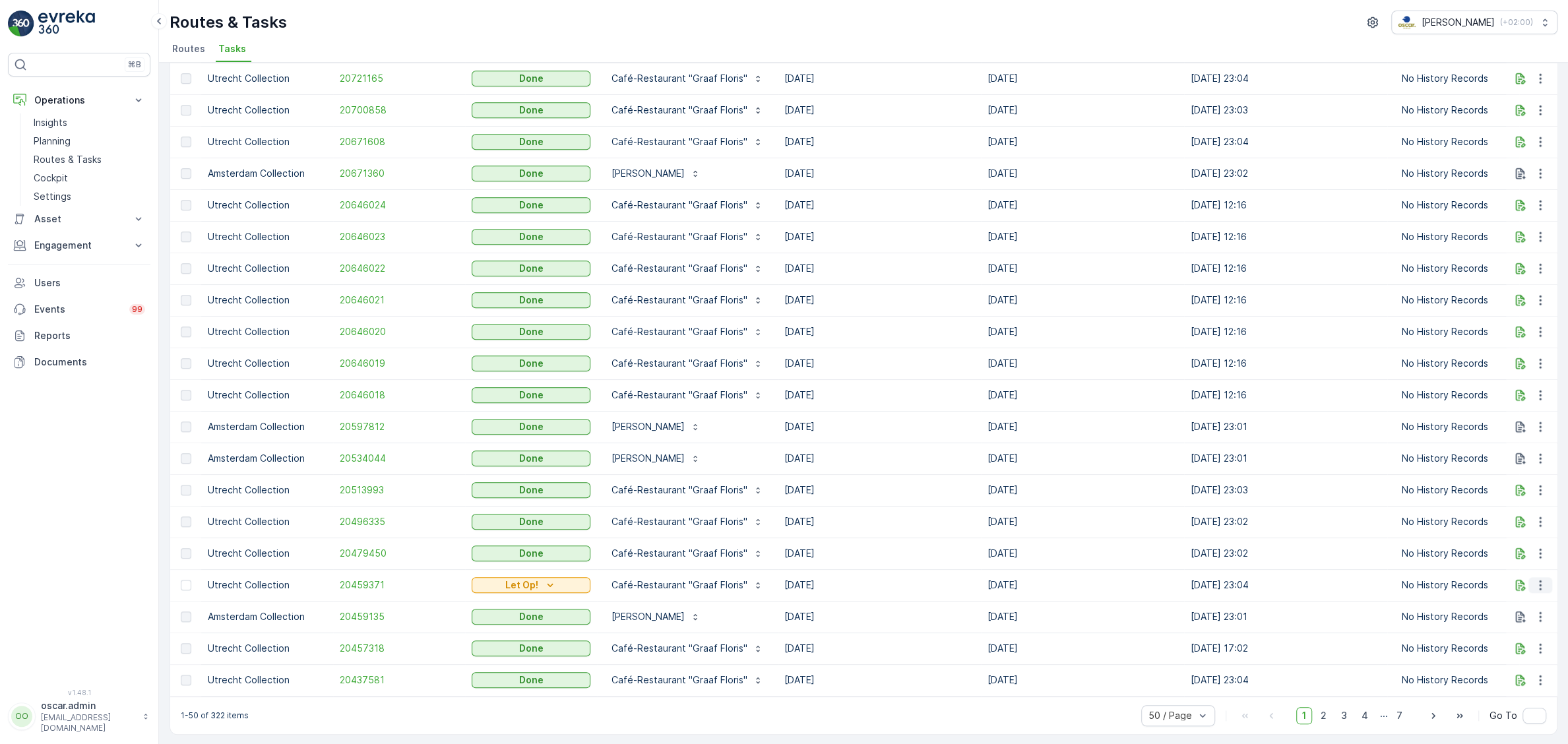
click at [1536, 582] on icon "button" at bounding box center [1539, 584] width 13 height 13
click at [1516, 616] on div "History" at bounding box center [1519, 623] width 100 height 19
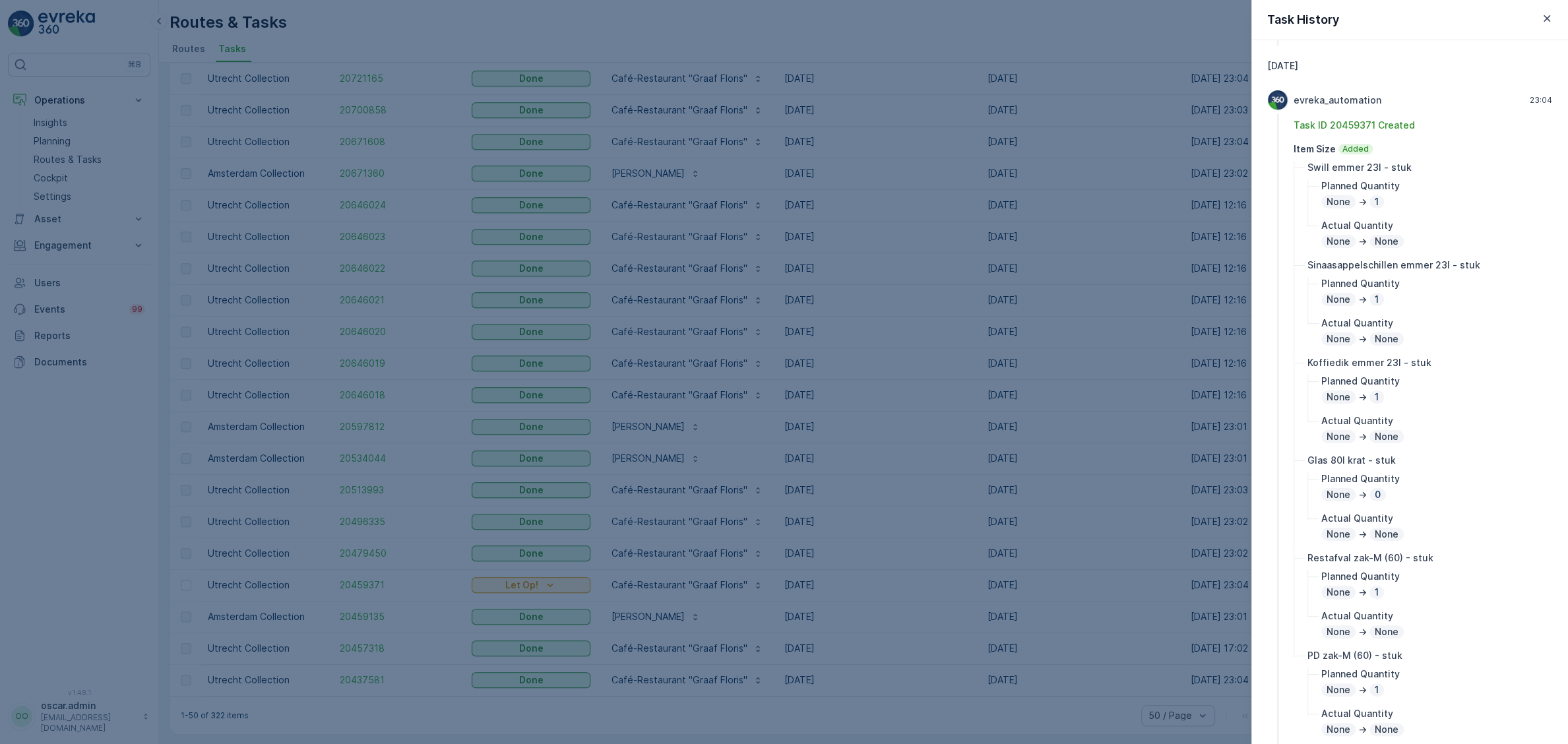
scroll to position [283, 0]
click at [1540, 28] on div "Task History" at bounding box center [1409, 20] width 317 height 40
click at [1545, 22] on icon "button" at bounding box center [1546, 18] width 13 height 13
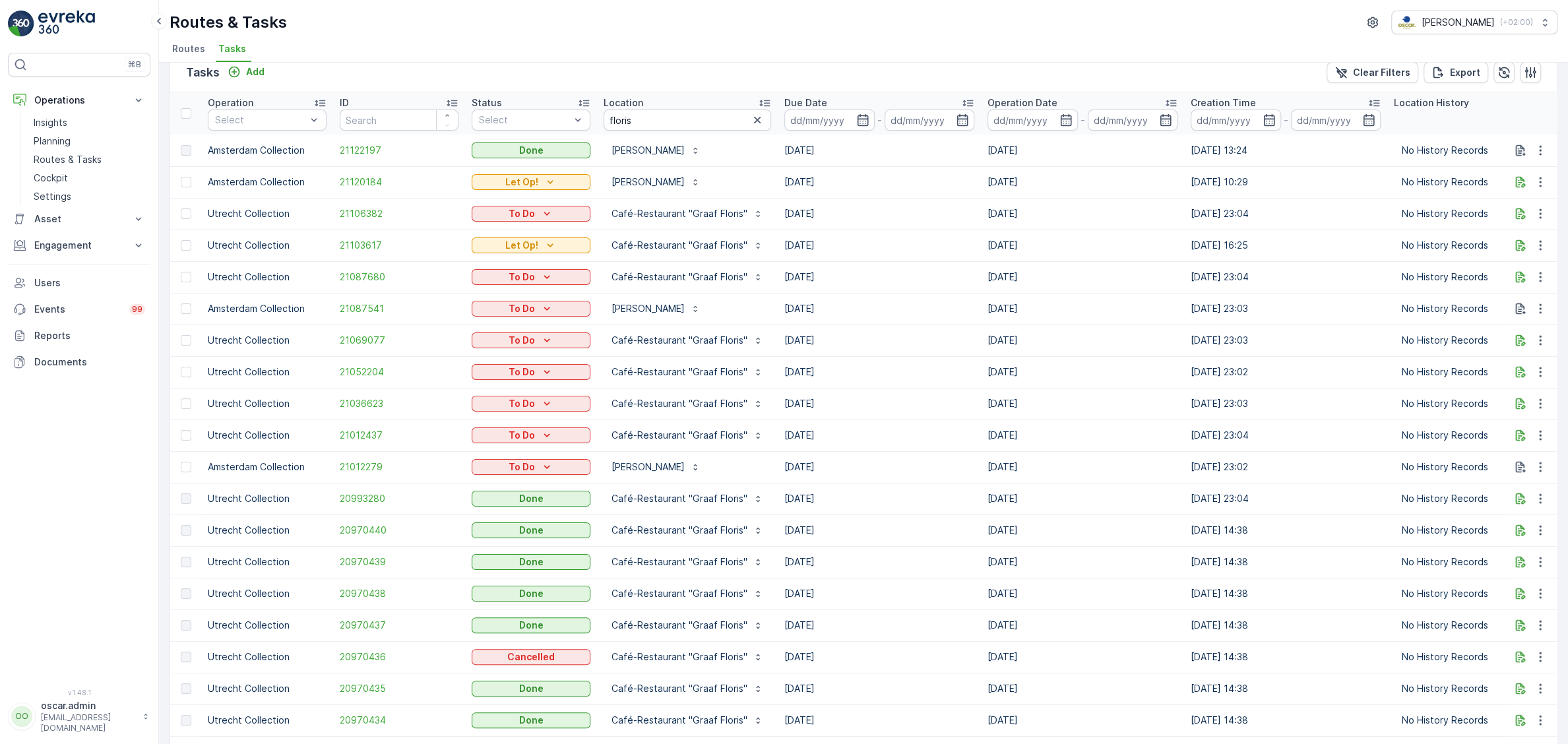
scroll to position [0, 0]
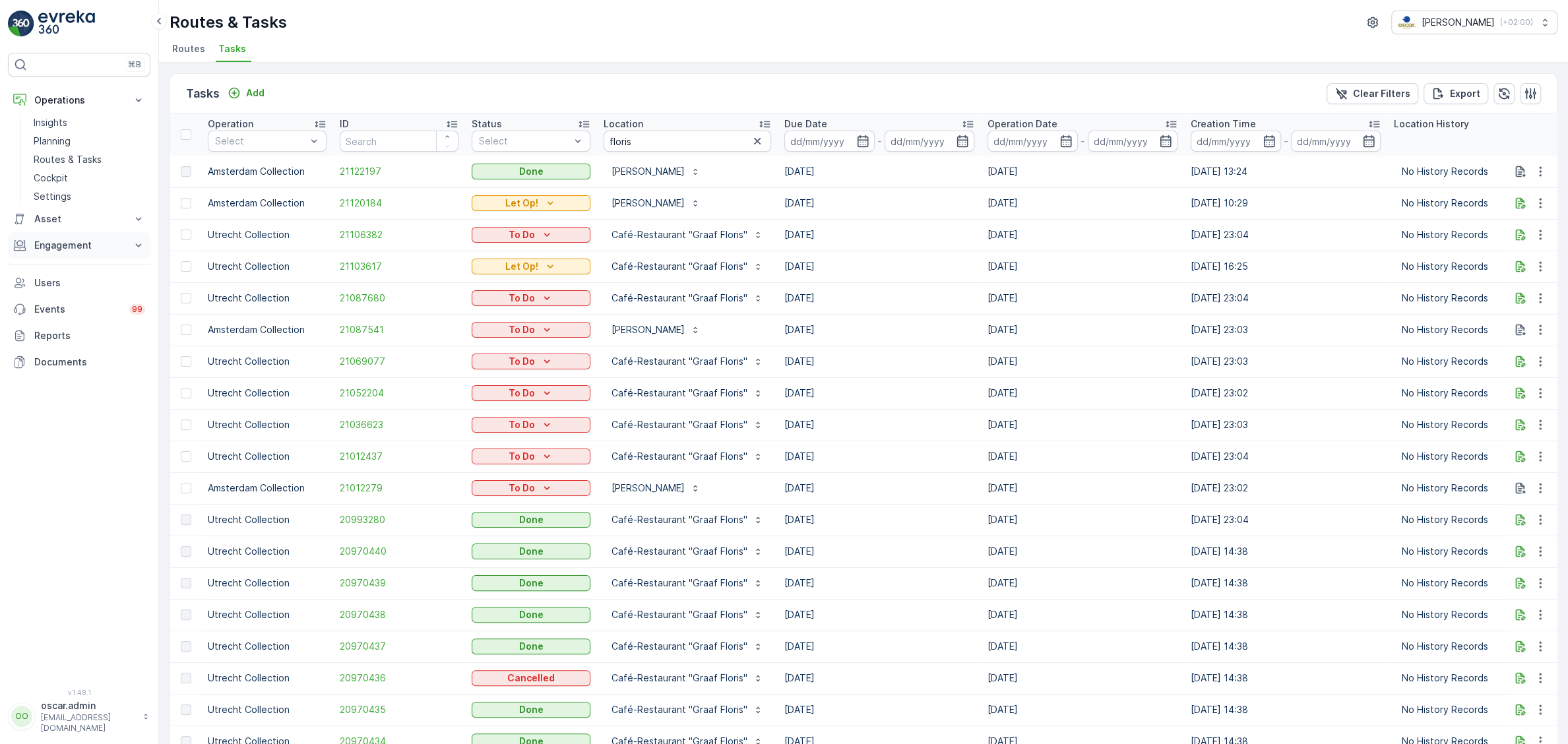
click at [62, 242] on p "Engagement" at bounding box center [79, 245] width 90 height 13
click at [44, 265] on p "Insights" at bounding box center [50, 267] width 34 height 13
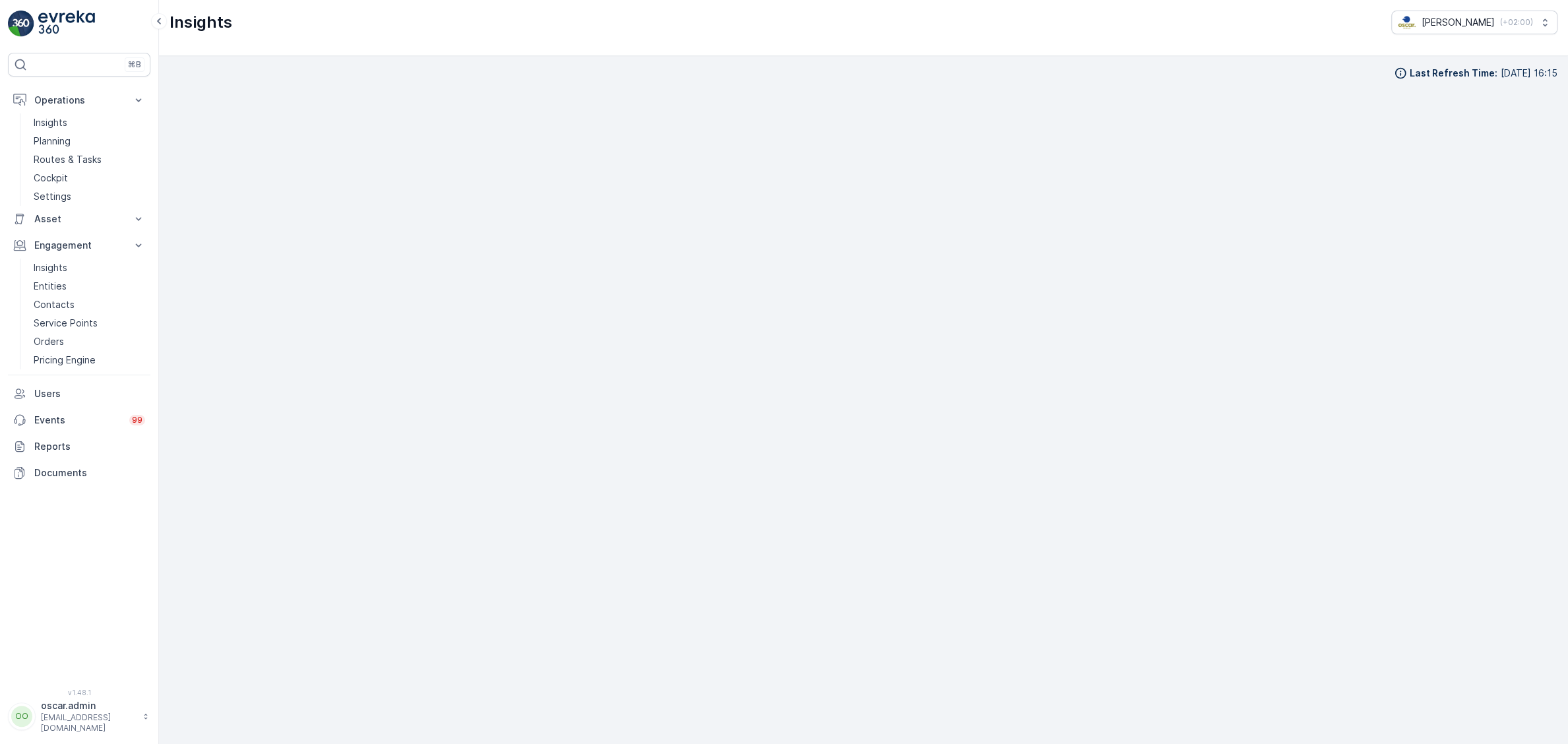
scroll to position [19, 0]
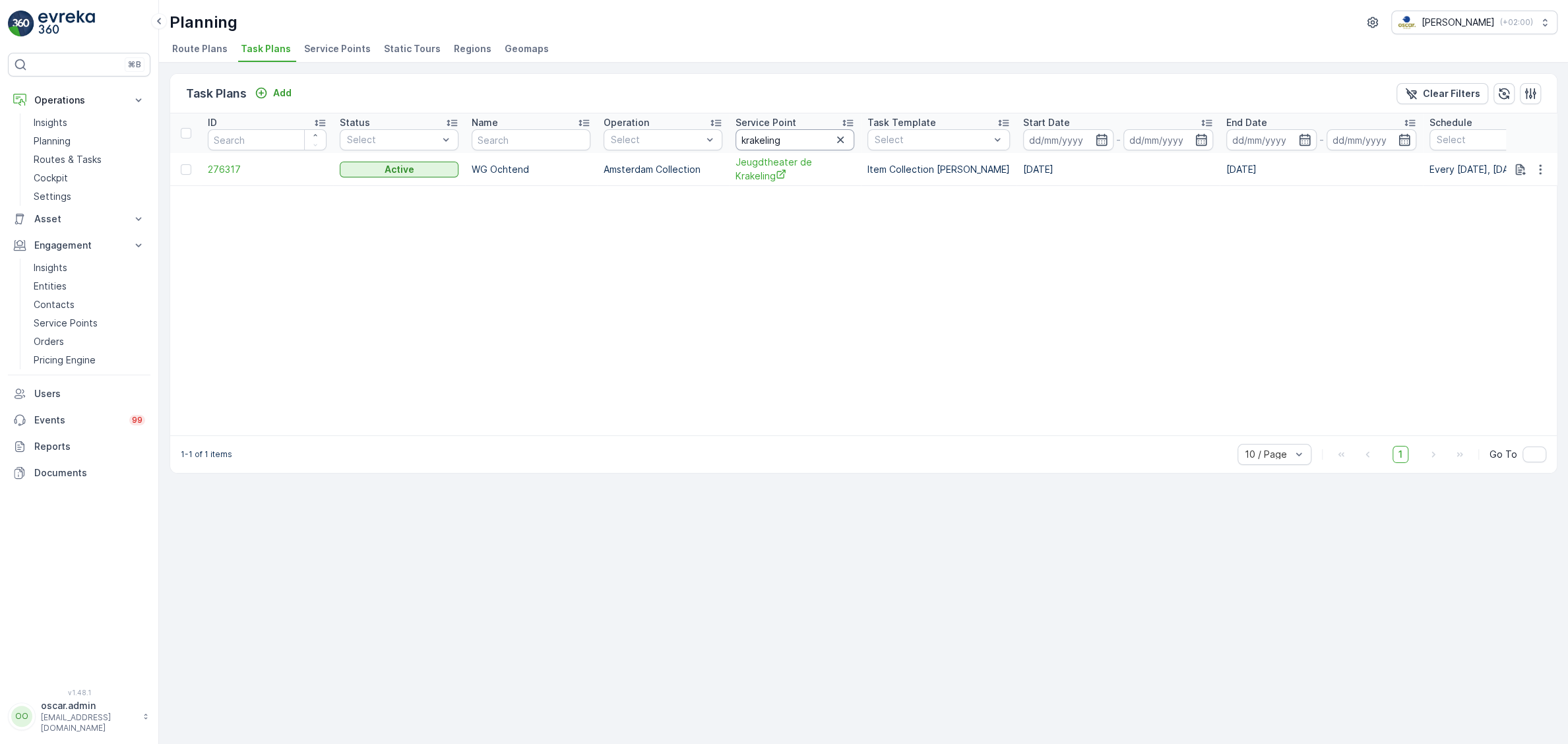
click at [779, 138] on input "krakeling" at bounding box center [794, 139] width 118 height 21
drag, startPoint x: 784, startPoint y: 142, endPoint x: 676, endPoint y: 163, distance: 110.0
click at [735, 150] on input "krakeling" at bounding box center [794, 139] width 118 height 21
type input "walde"
click at [800, 141] on input "walde" at bounding box center [794, 139] width 118 height 21
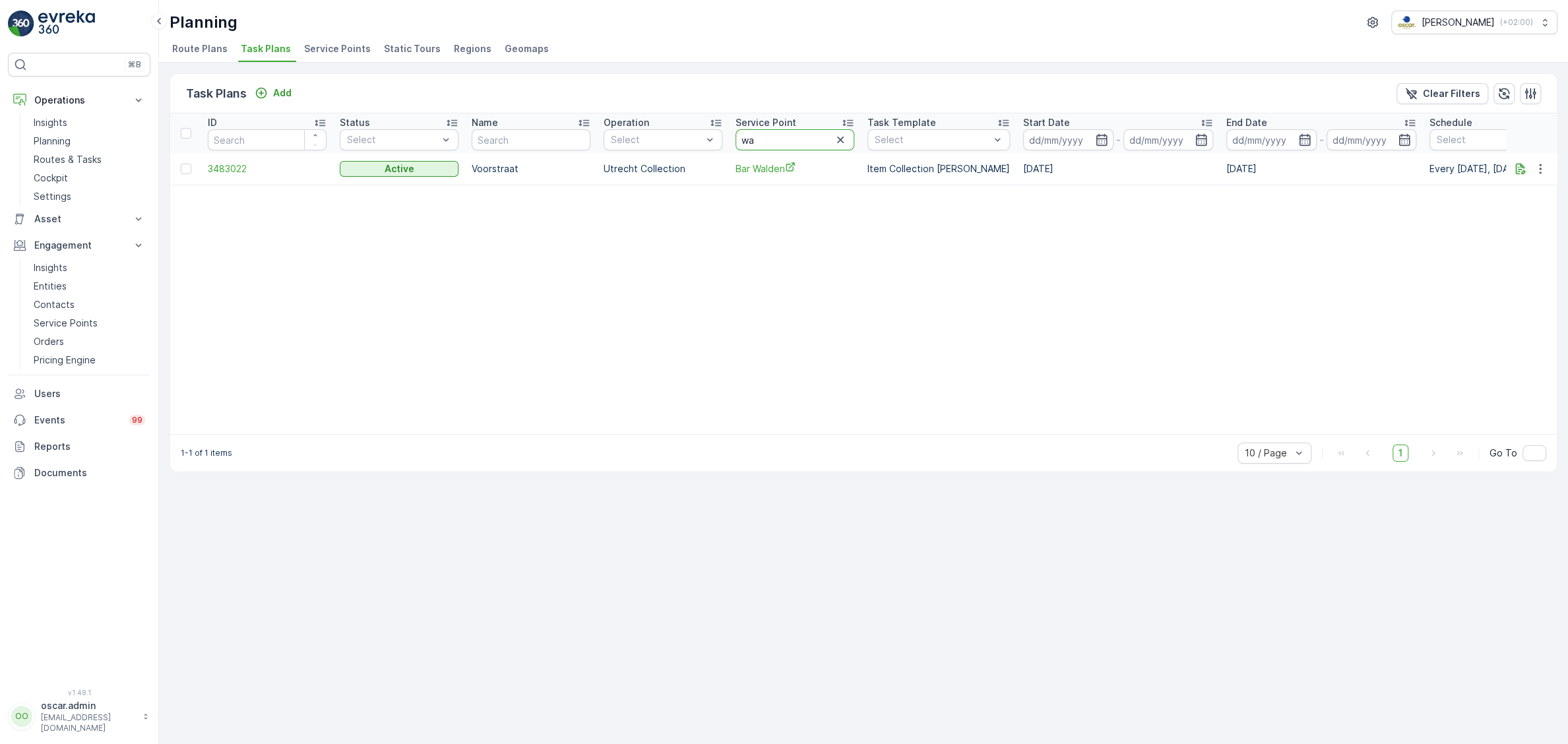
type input "w"
type input "floris"
click at [1542, 168] on icon "button" at bounding box center [1539, 169] width 13 height 13
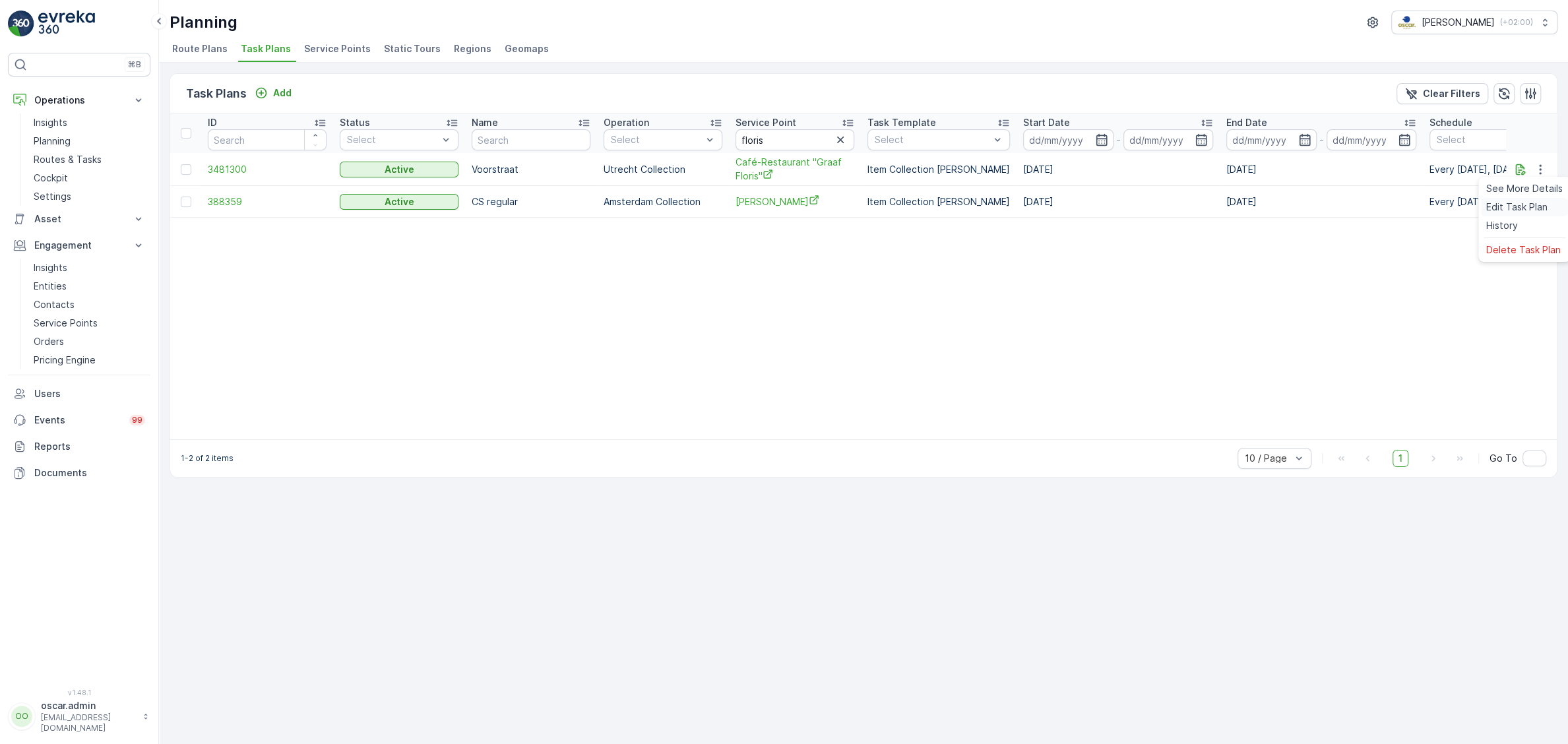
click at [1509, 201] on span "Edit Task Plan" at bounding box center [1517, 206] width 61 height 13
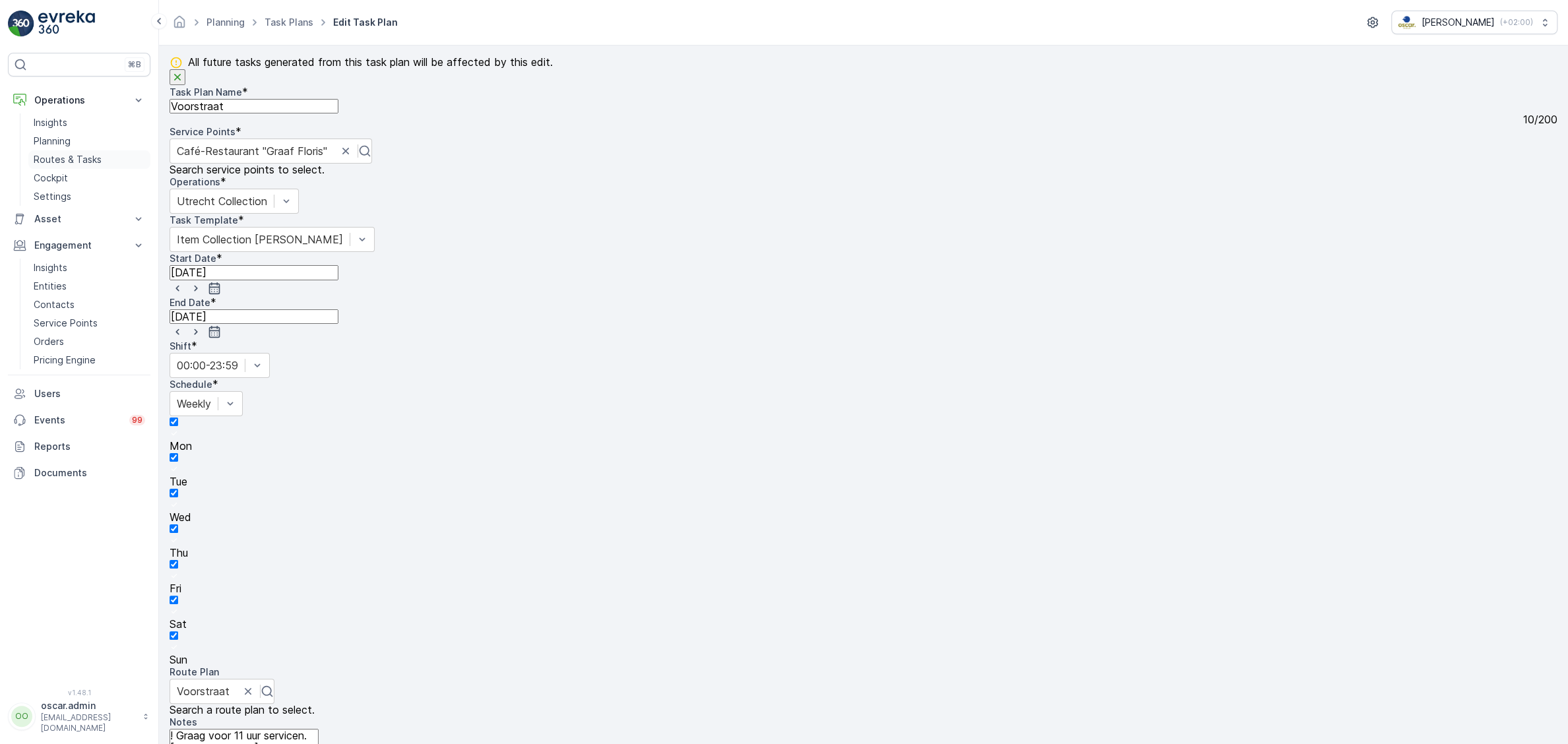
click at [83, 151] on link "Routes & Tasks" at bounding box center [90, 159] width 122 height 19
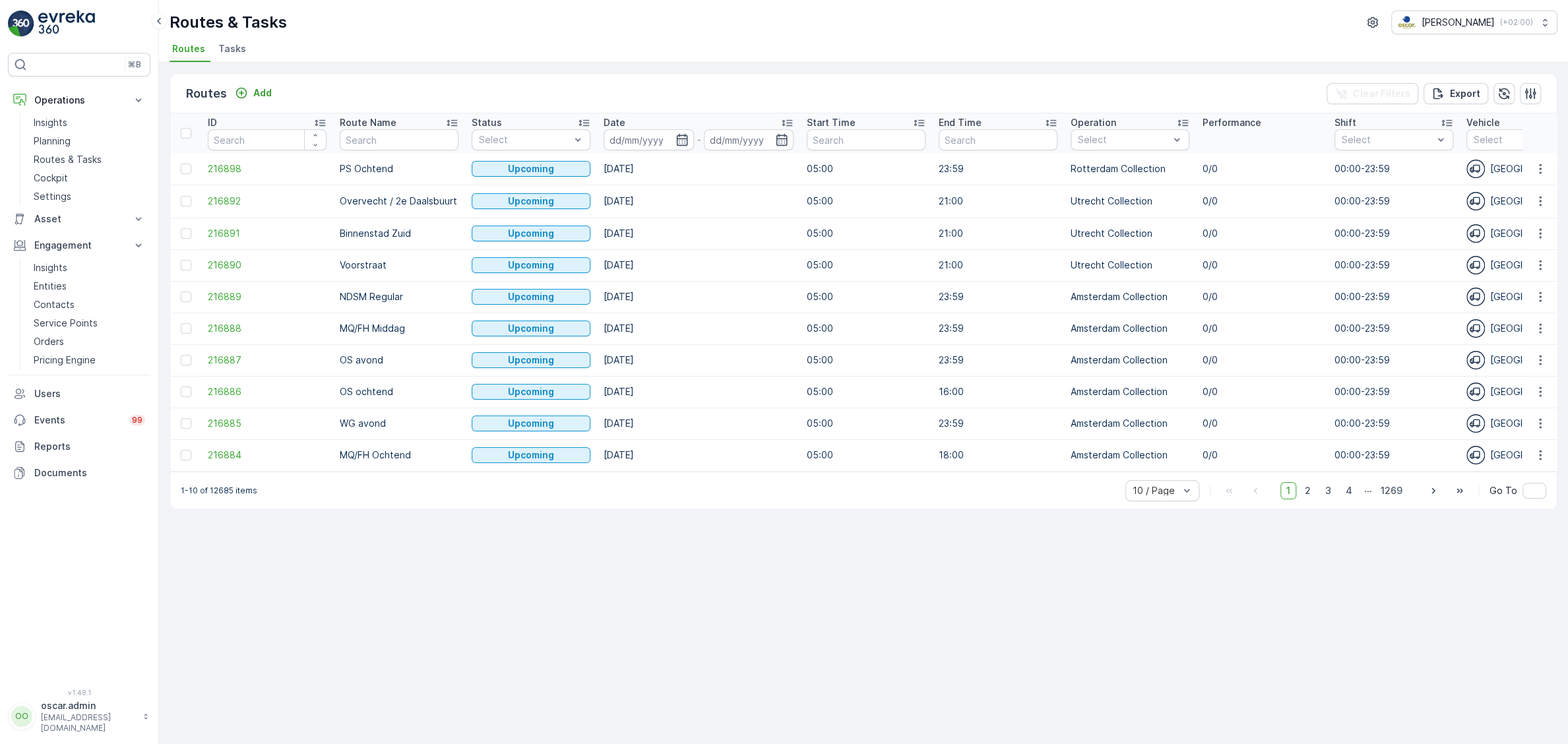
click at [224, 50] on span "Tasks" at bounding box center [232, 48] width 28 height 13
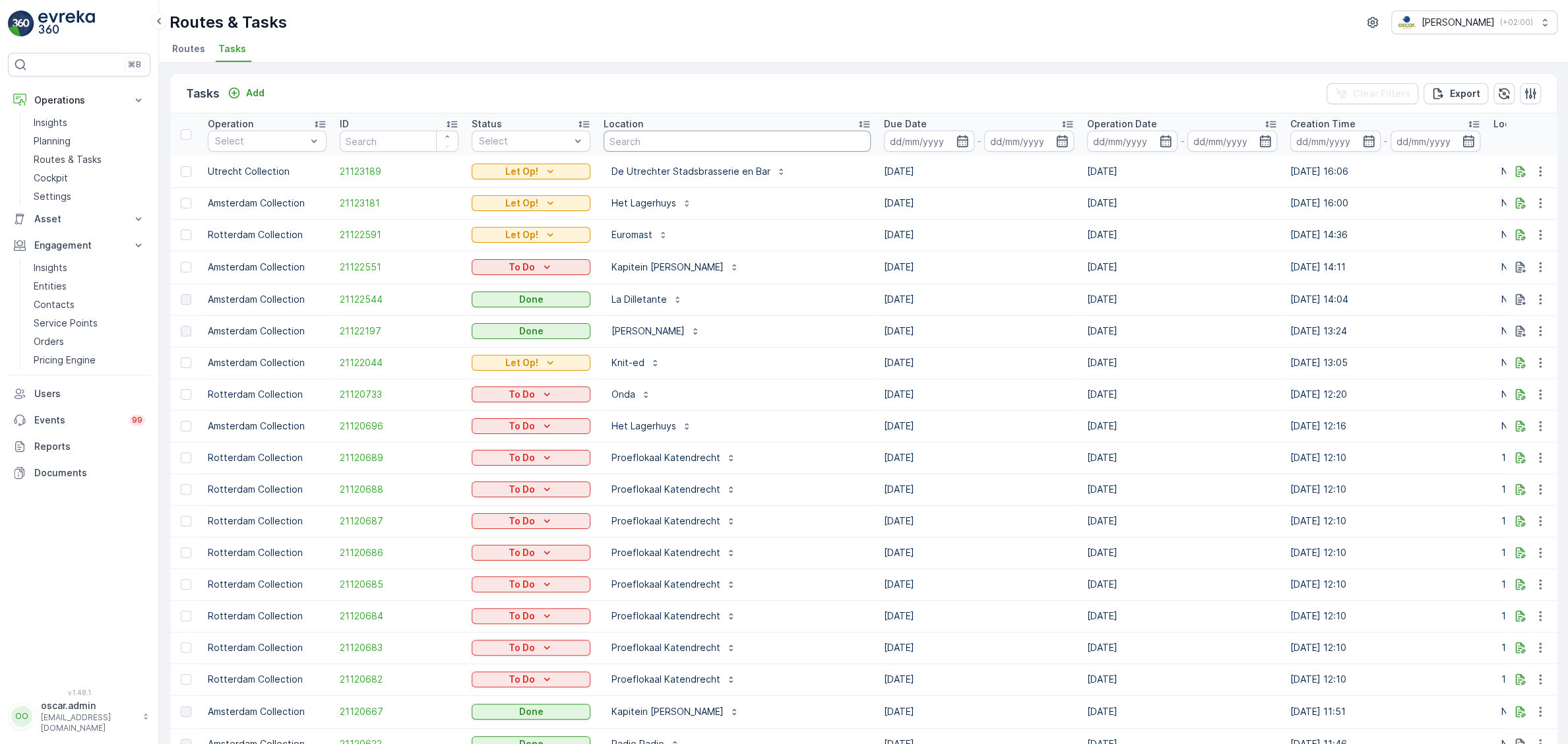
click at [675, 140] on input "text" at bounding box center [737, 140] width 267 height 21
type input "graaf floris"
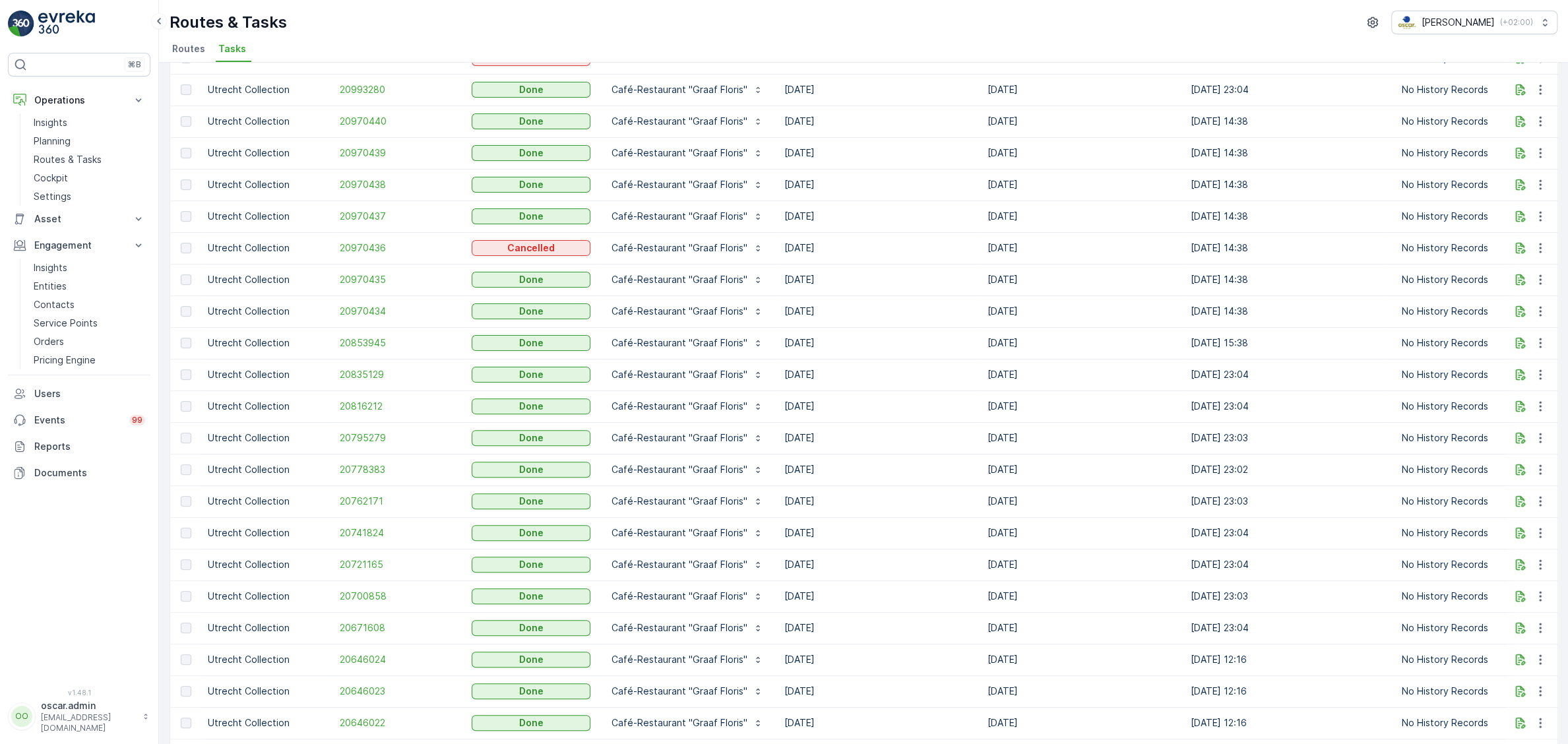
scroll to position [304, 0]
click at [1519, 497] on icon "button" at bounding box center [1521, 500] width 10 height 11
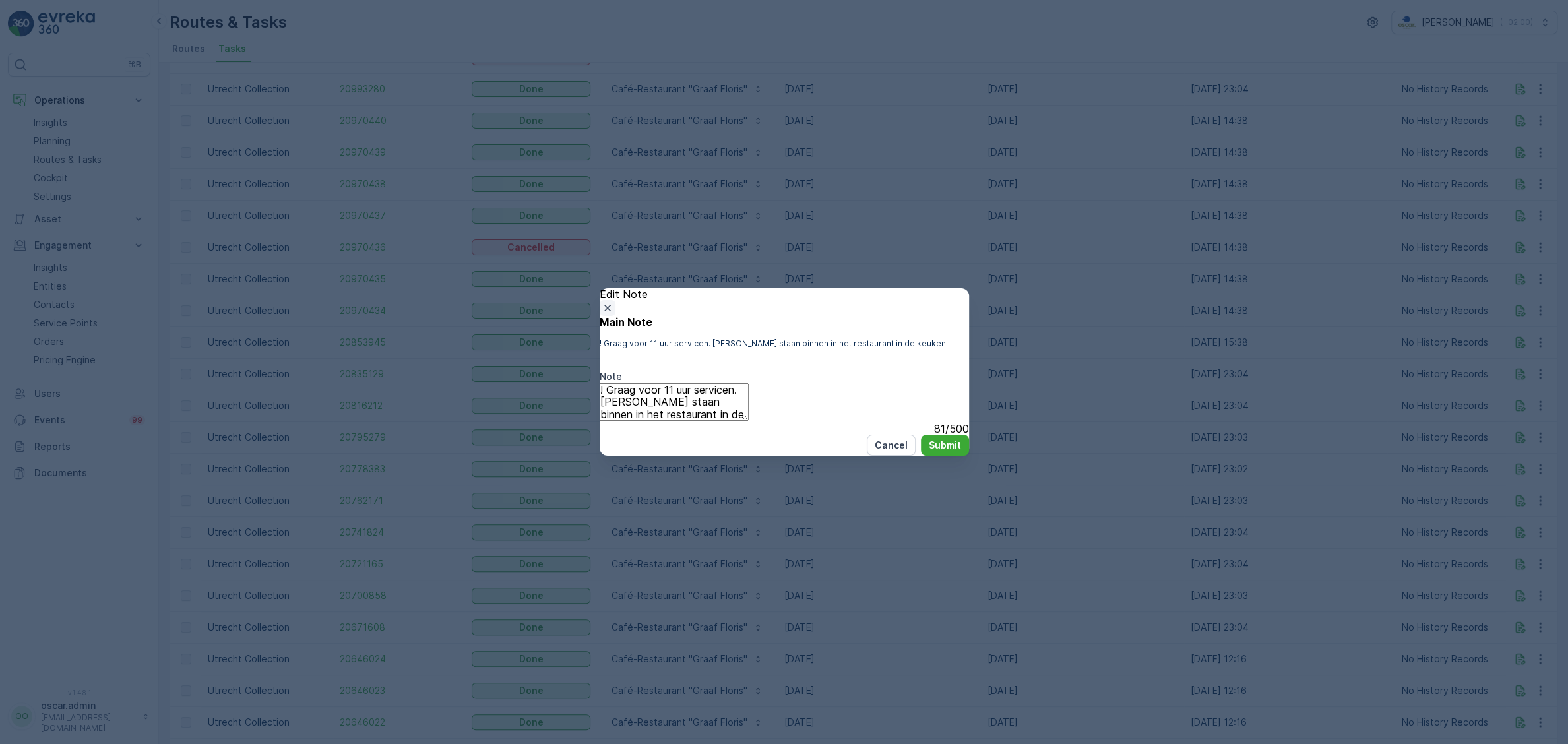
click at [610, 305] on icon "button" at bounding box center [607, 308] width 7 height 7
